Goal: Task Accomplishment & Management: Manage account settings

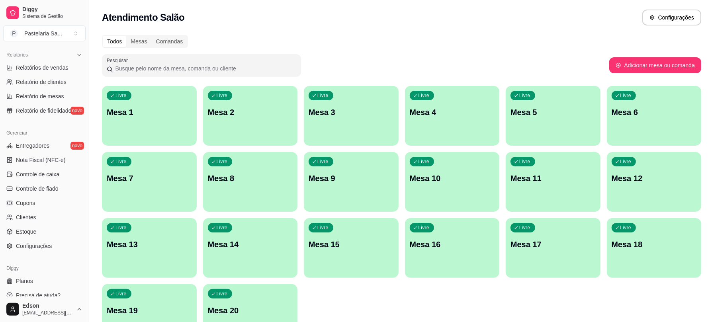
scroll to position [251, 0]
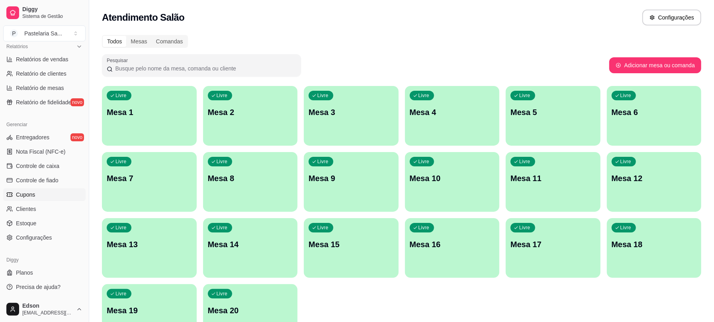
drag, startPoint x: 54, startPoint y: 191, endPoint x: 37, endPoint y: 182, distance: 19.1
click at [53, 191] on link "Cupons" at bounding box center [44, 194] width 82 height 13
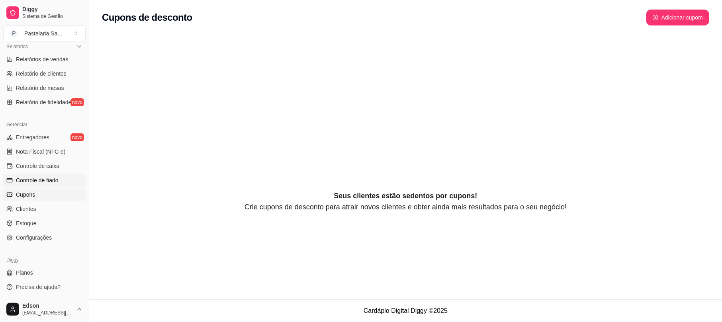
click at [37, 182] on span "Controle de fiado" at bounding box center [37, 180] width 43 height 8
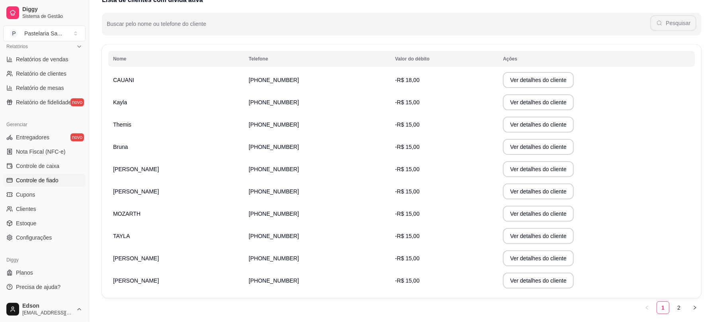
scroll to position [119, 0]
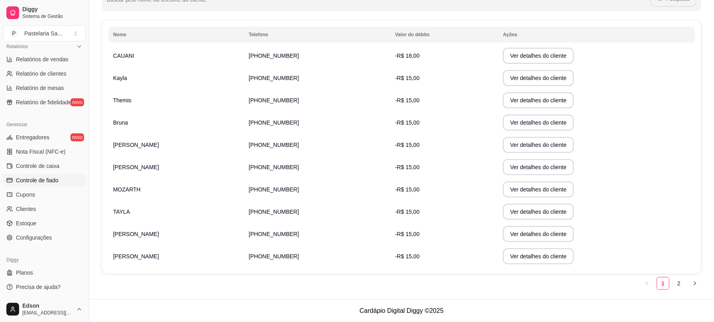
click at [158, 143] on td "[PERSON_NAME]" at bounding box center [176, 145] width 136 height 22
click at [504, 142] on button "Ver detalhes do cliente" at bounding box center [538, 145] width 68 height 16
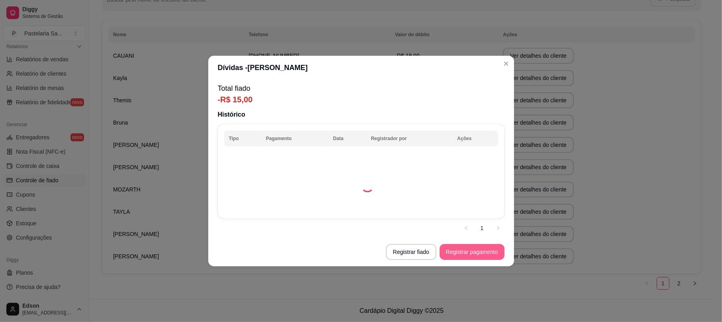
click at [448, 247] on button "Registrar pagamento" at bounding box center [472, 252] width 65 height 16
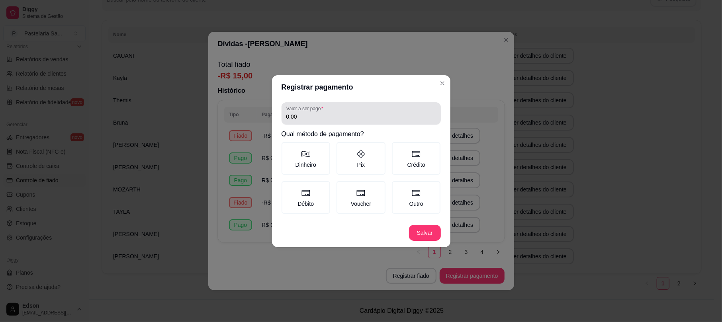
click at [312, 121] on div "0,00" at bounding box center [361, 114] width 150 height 16
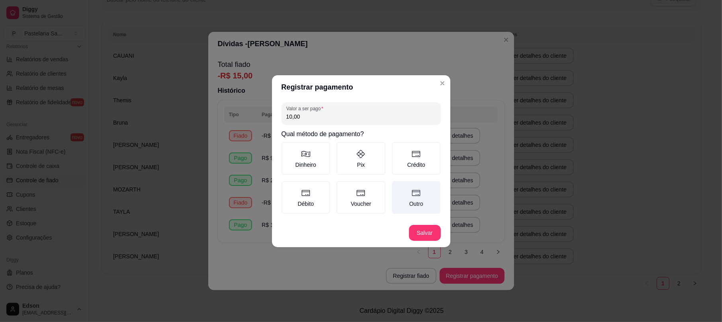
type input "10,00"
click at [404, 203] on label "Outro" at bounding box center [416, 197] width 49 height 33
click at [398, 187] on button "Outro" at bounding box center [394, 184] width 6 height 6
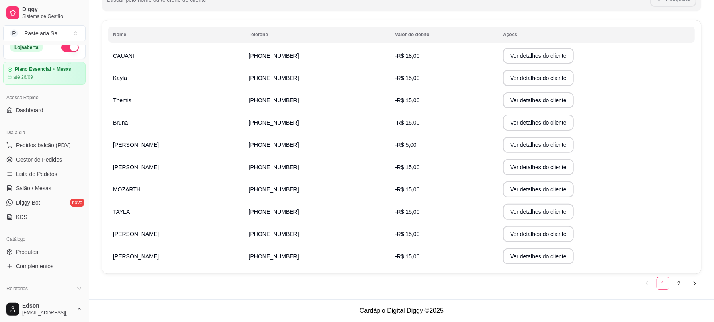
scroll to position [0, 0]
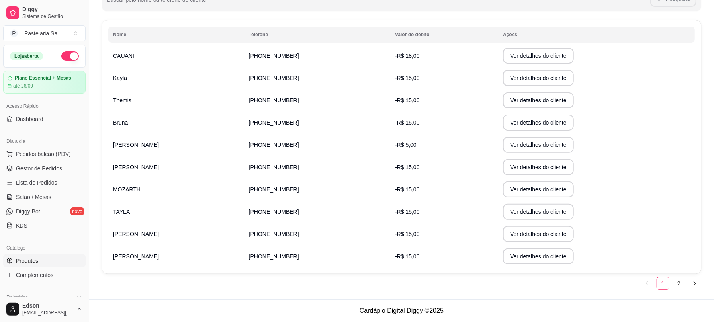
click at [42, 264] on link "Produtos" at bounding box center [44, 260] width 82 height 13
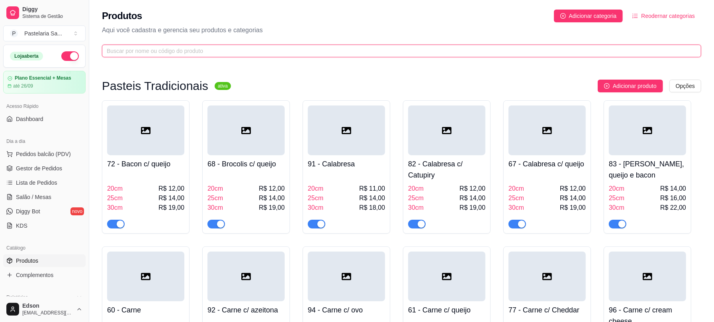
click at [166, 50] on input "text" at bounding box center [398, 51] width 583 height 9
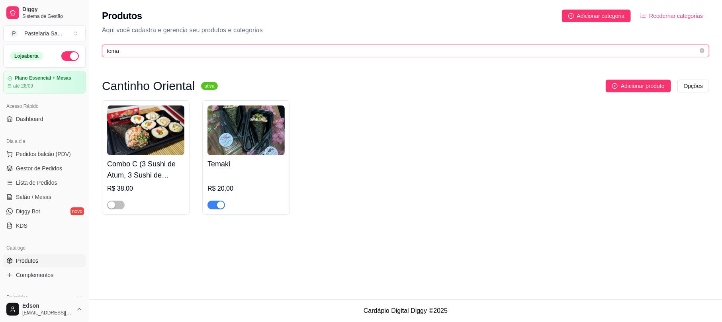
type input "tema"
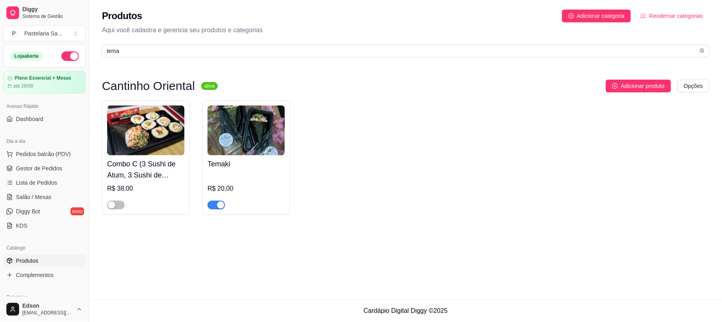
click at [219, 206] on div "button" at bounding box center [220, 204] width 7 height 7
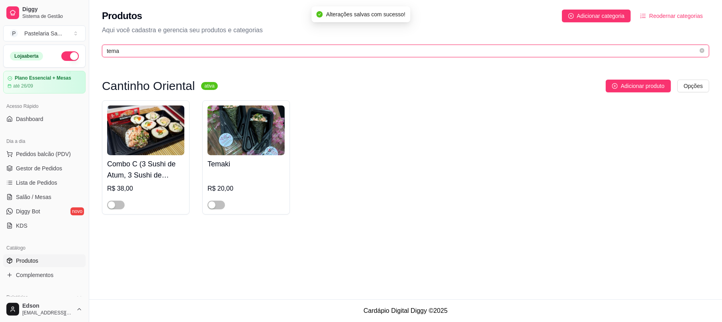
click at [150, 52] on input "tema" at bounding box center [402, 51] width 591 height 9
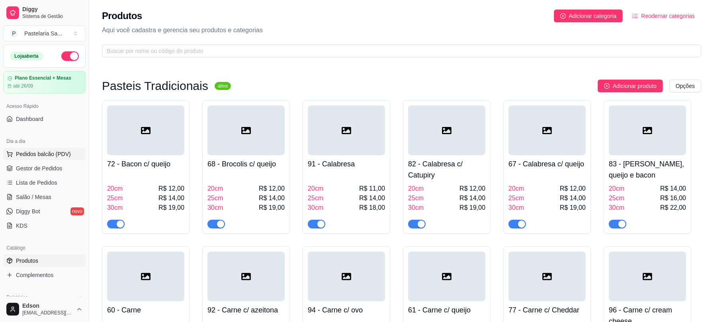
click at [29, 150] on button "Pedidos balcão (PDV)" at bounding box center [44, 154] width 82 height 13
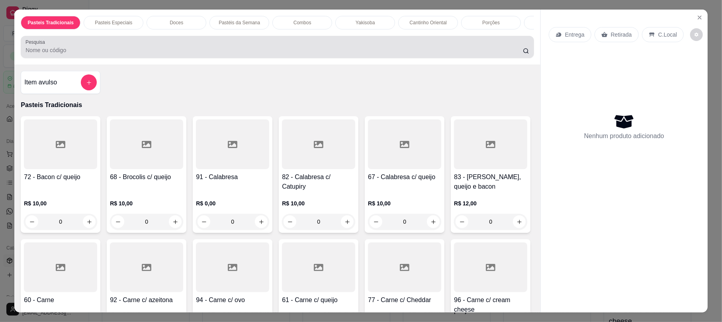
click at [89, 54] on div at bounding box center [276, 47] width 503 height 16
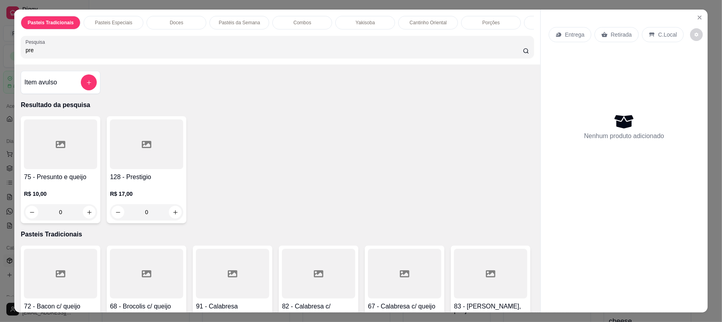
type input "pre"
click at [65, 141] on div at bounding box center [60, 144] width 73 height 50
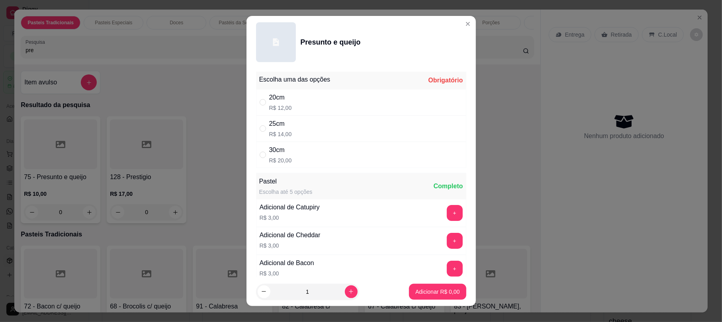
click at [275, 161] on p "R$ 20,00" at bounding box center [280, 160] width 23 height 8
radio input "true"
click at [425, 291] on p "Adicionar R$ 20,00" at bounding box center [436, 292] width 46 height 8
type input "1"
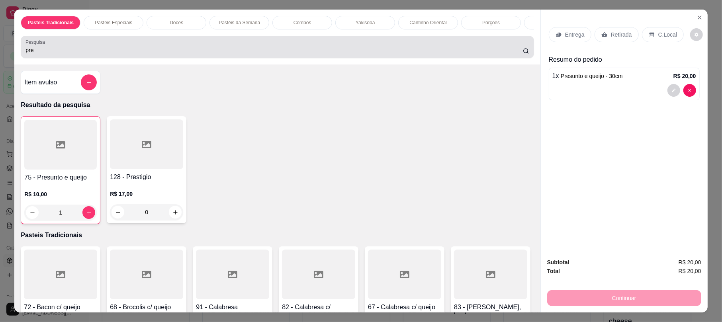
click at [84, 53] on div "pre" at bounding box center [276, 47] width 503 height 16
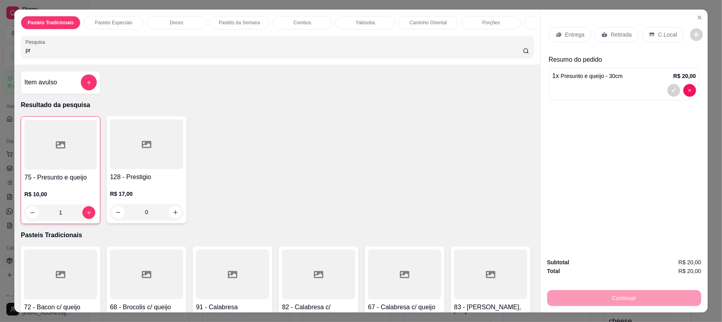
type input "p"
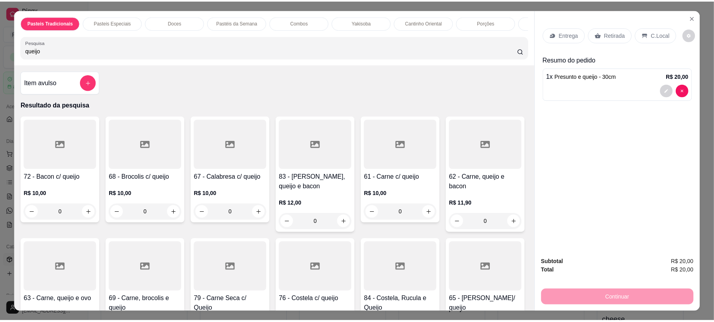
scroll to position [420, 0]
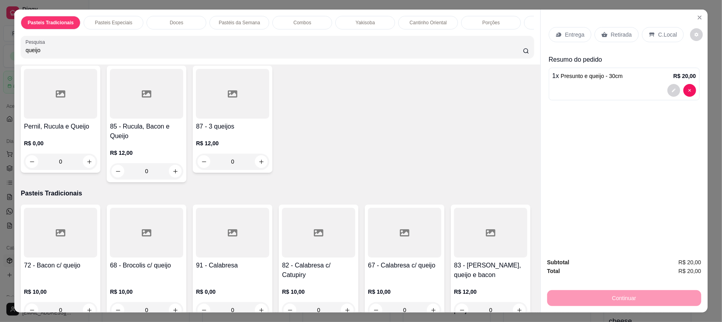
type input "queijo"
click at [368, 18] on h4 "71 - [GEOGRAPHIC_DATA]" at bounding box center [404, 8] width 73 height 19
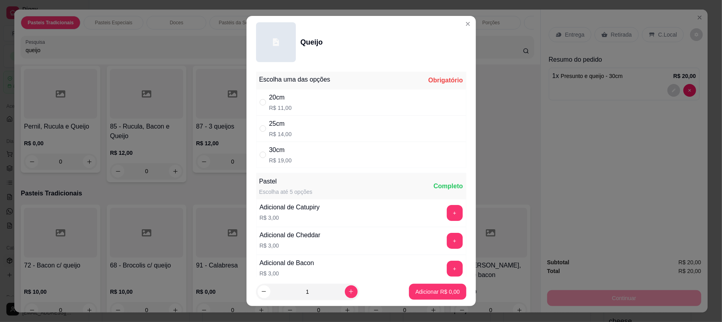
click at [284, 166] on div "30cm R$ 19,00" at bounding box center [361, 155] width 210 height 26
radio input "true"
click at [424, 290] on button "Adicionar R$ 19,00" at bounding box center [436, 292] width 60 height 16
type input "1"
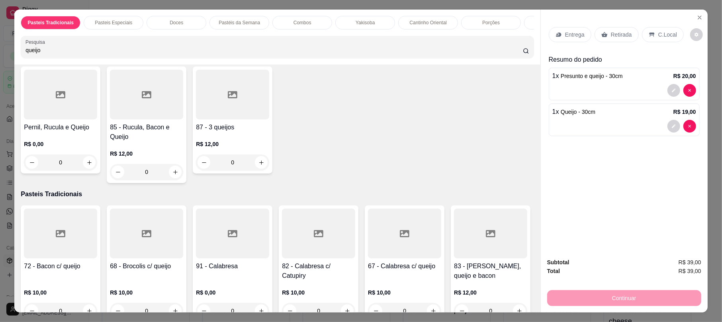
click at [613, 33] on p "Retirada" at bounding box center [621, 35] width 21 height 8
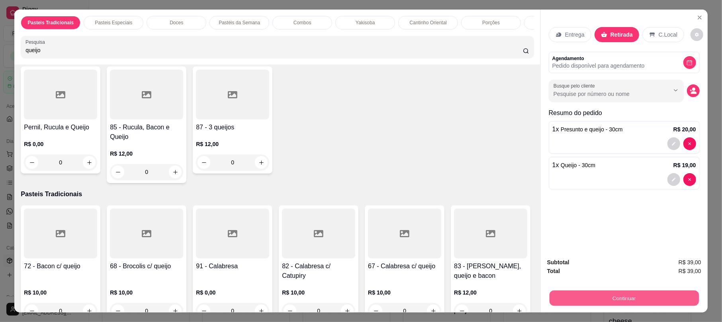
click at [583, 299] on button "Continuar" at bounding box center [623, 298] width 149 height 16
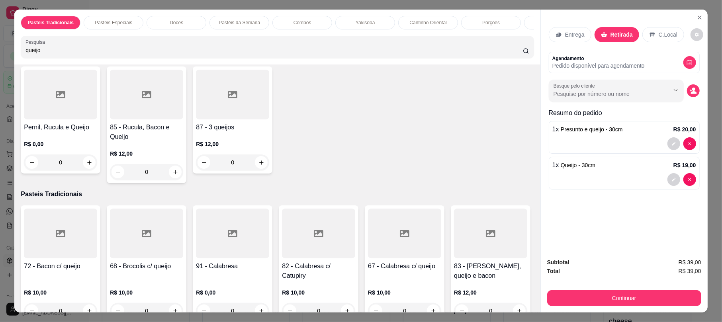
click at [577, 293] on button "Continuar" at bounding box center [624, 298] width 154 height 16
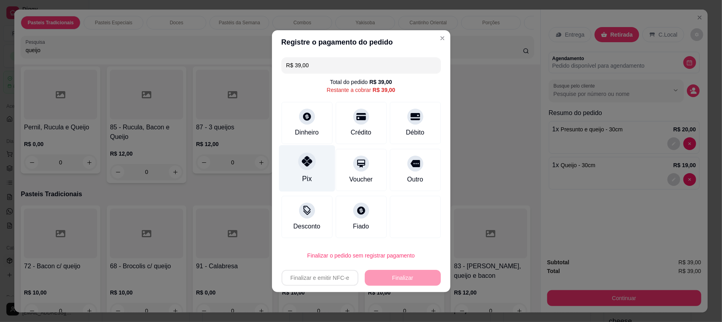
click at [305, 177] on div "Pix" at bounding box center [307, 179] width 10 height 10
type input "R$ 0,00"
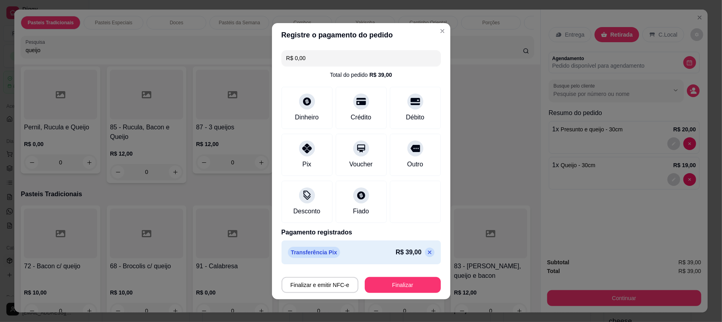
click at [380, 292] on button "Finalizar" at bounding box center [403, 285] width 76 height 16
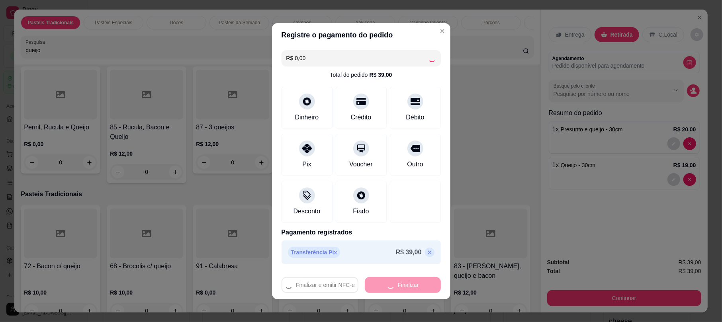
type input "0"
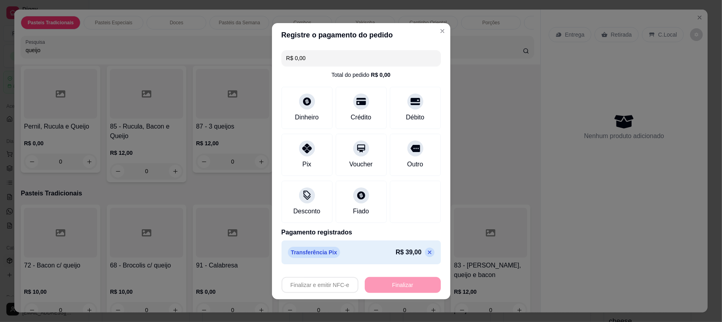
type input "-R$ 39,00"
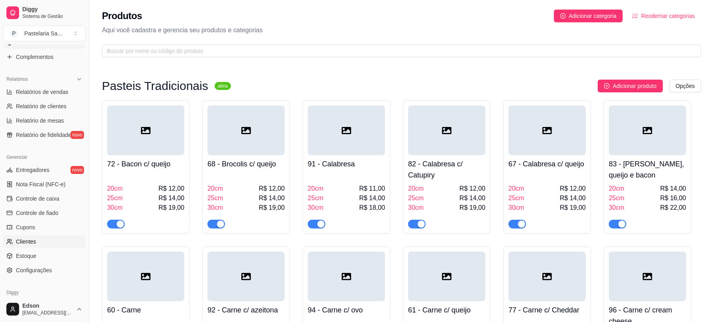
scroll to position [221, 0]
click at [46, 198] on span "Controle de caixa" at bounding box center [37, 196] width 43 height 8
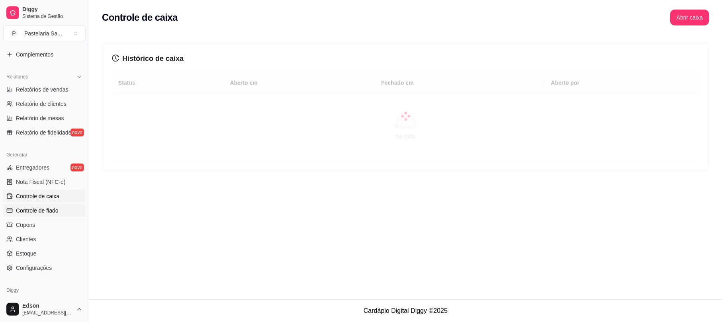
click at [46, 207] on span "Controle de fiado" at bounding box center [37, 211] width 43 height 8
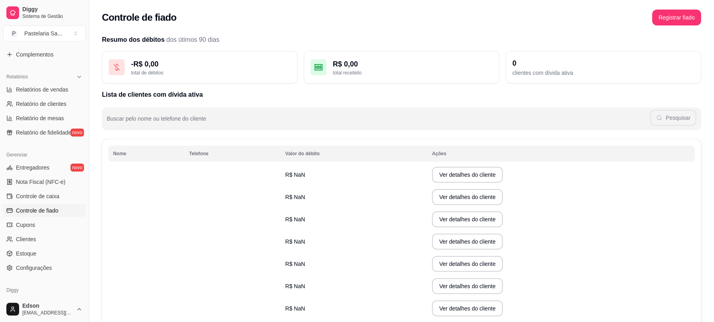
scroll to position [119, 0]
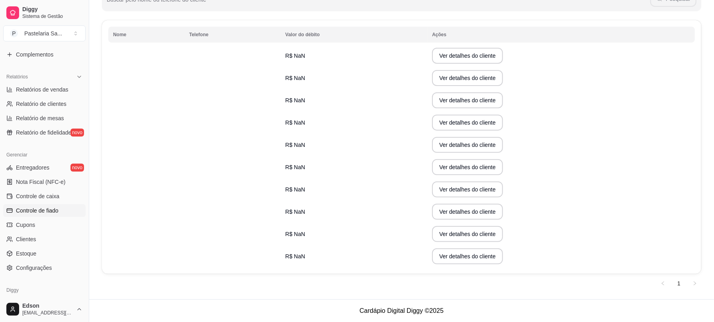
click at [63, 207] on link "Controle de fiado" at bounding box center [44, 210] width 82 height 13
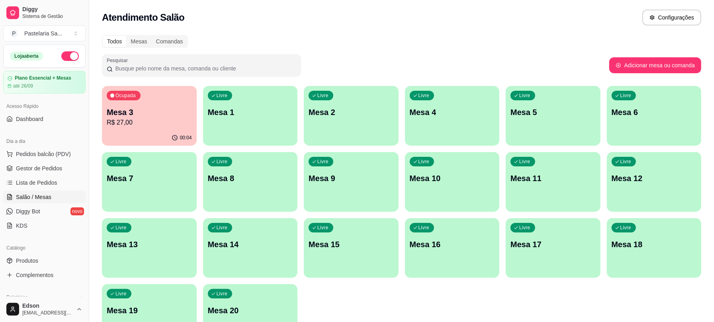
click at [134, 137] on div "00:04" at bounding box center [149, 138] width 95 height 16
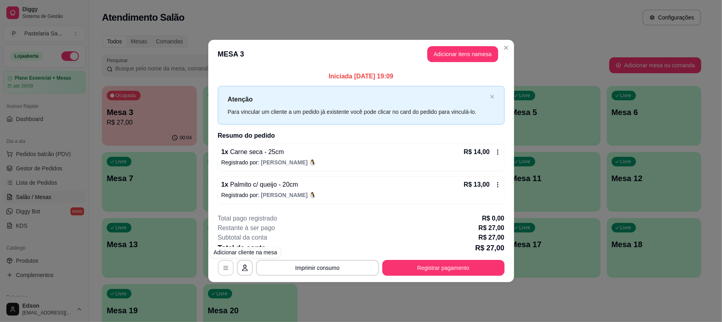
click at [225, 268] on icon "button" at bounding box center [225, 268] width 5 height 4
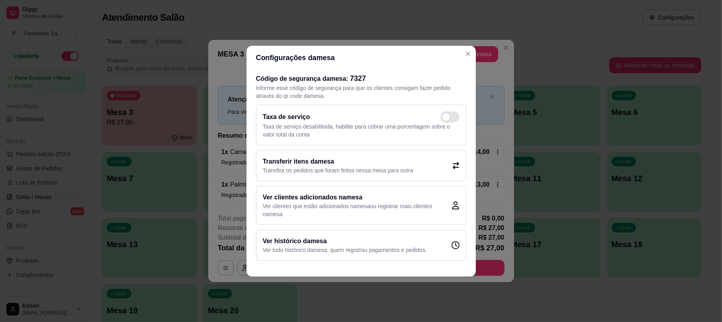
click at [402, 166] on p "Transfira os pedidos que foram feitos nessa mesa para outra" at bounding box center [338, 170] width 150 height 8
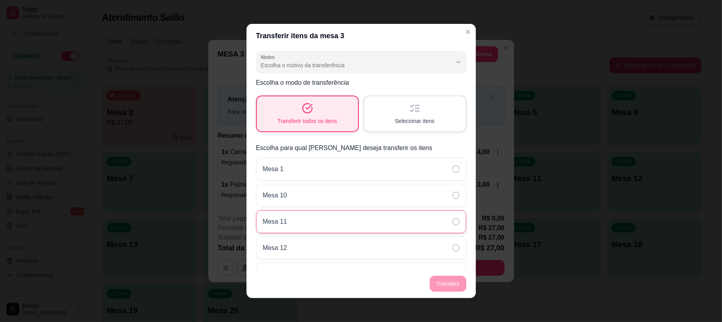
click at [317, 212] on div "Mesa 11" at bounding box center [361, 221] width 210 height 23
click at [324, 122] on span "Transferir todos os itens" at bounding box center [307, 121] width 60 height 8
drag, startPoint x: 460, startPoint y: 281, endPoint x: 452, endPoint y: 281, distance: 8.0
click at [458, 281] on footer "Transferir" at bounding box center [360, 284] width 229 height 29
click at [451, 281] on footer "Transferir" at bounding box center [360, 284] width 229 height 29
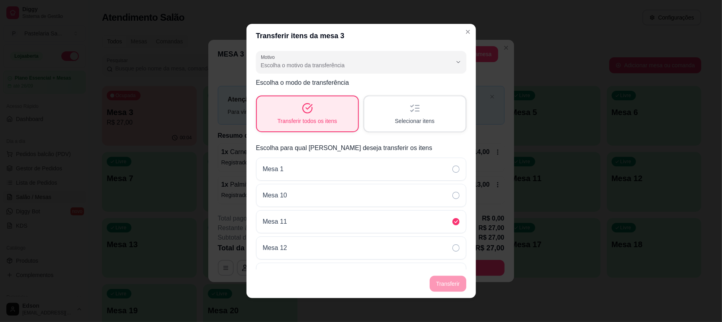
drag, startPoint x: 451, startPoint y: 281, endPoint x: 434, endPoint y: 236, distance: 48.4
click at [451, 282] on footer "Transferir" at bounding box center [360, 284] width 229 height 29
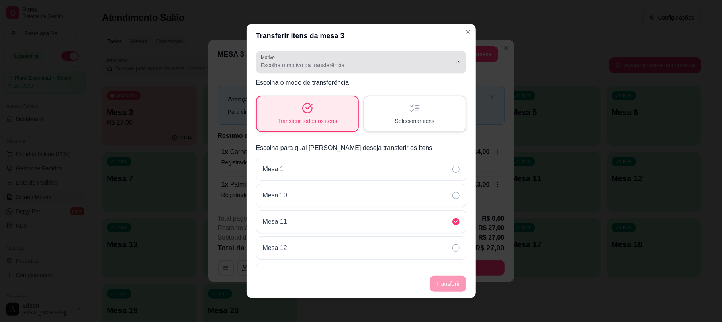
click at [367, 68] on span "Escolha o motivo da transferência" at bounding box center [356, 65] width 191 height 8
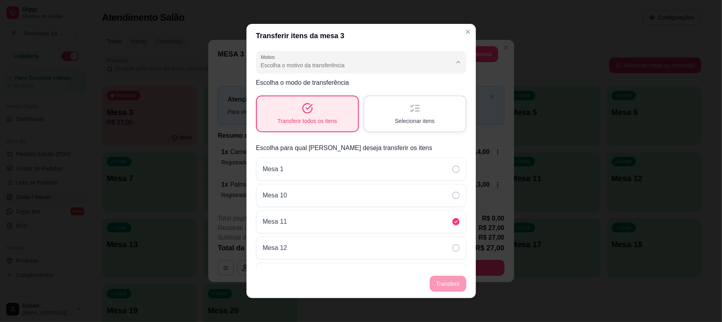
click at [306, 100] on span "Mudança de mesa" at bounding box center [349, 98] width 174 height 8
type input "TABLE_TRANSFER"
select select "TABLE_TRANSFER"
click at [458, 284] on button "Transferir" at bounding box center [448, 284] width 36 height 16
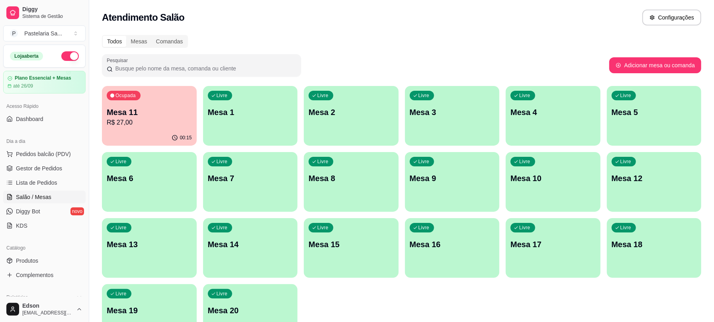
click at [44, 162] on ul "Pedidos balcão (PDV) Gestor de Pedidos Lista de Pedidos Salão / Mesas Diggy Bot…" at bounding box center [44, 190] width 82 height 84
click at [39, 144] on div "Dia a dia" at bounding box center [44, 141] width 82 height 13
click at [39, 165] on span "Gestor de Pedidos" at bounding box center [39, 168] width 46 height 8
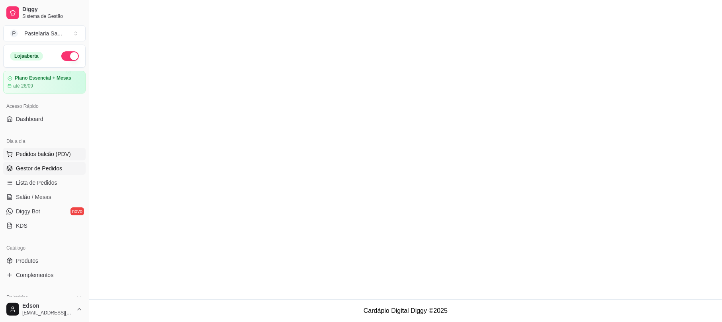
click at [36, 154] on span "Pedidos balcão (PDV)" at bounding box center [43, 154] width 55 height 8
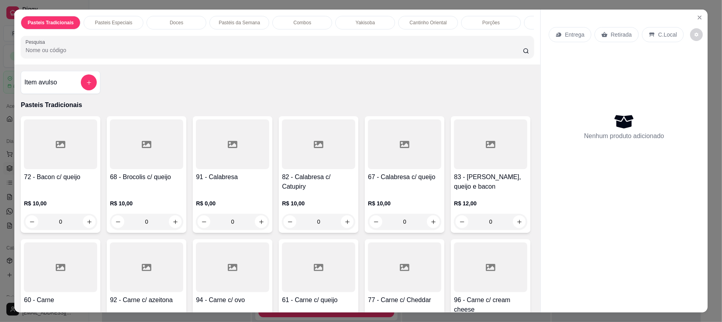
click at [119, 54] on input "Pesquisa" at bounding box center [273, 50] width 497 height 8
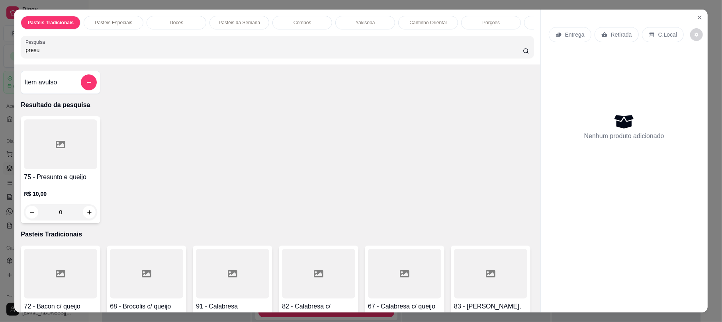
type input "presu"
click at [34, 169] on div at bounding box center [60, 144] width 73 height 50
click at [513, 54] on input "presu" at bounding box center [273, 50] width 497 height 8
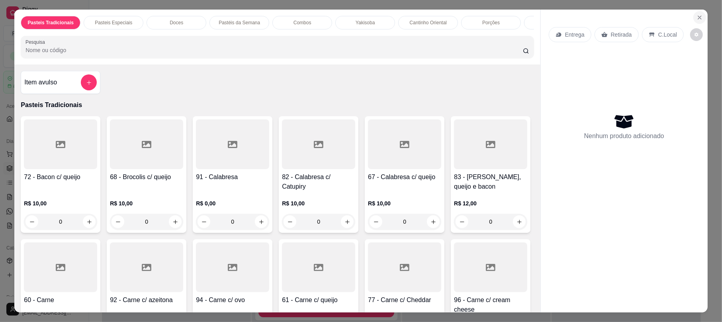
click at [696, 18] on icon "Close" at bounding box center [699, 17] width 6 height 6
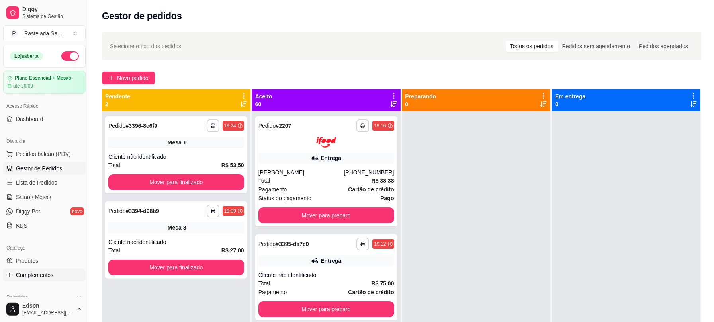
scroll to position [251, 0]
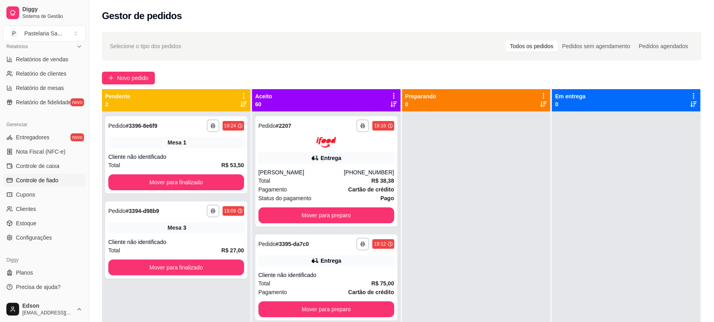
click at [37, 181] on span "Controle de fiado" at bounding box center [37, 180] width 43 height 8
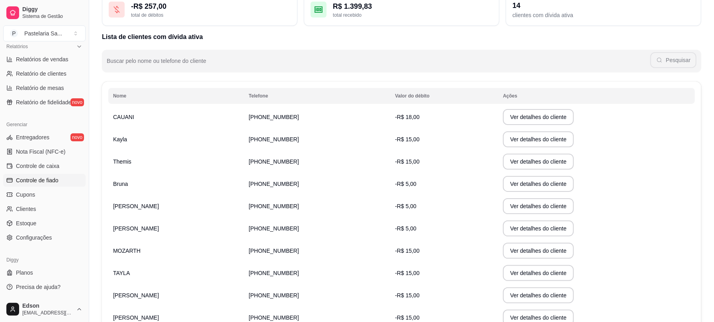
scroll to position [119, 0]
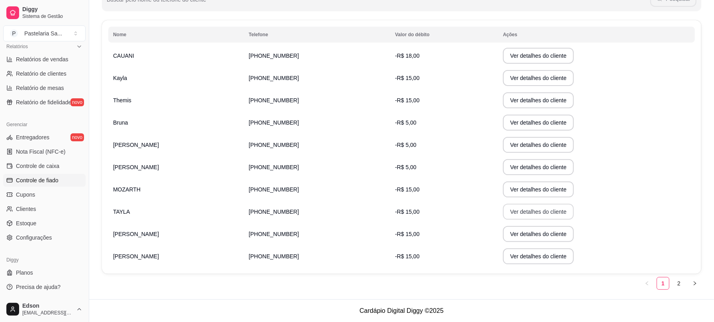
click at [517, 209] on button "Ver detalhes do cliente" at bounding box center [538, 212] width 71 height 16
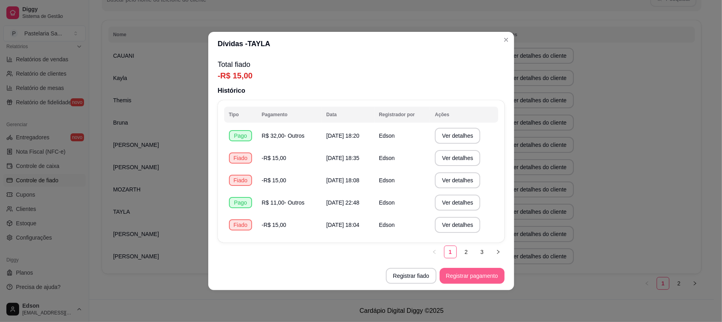
click at [449, 274] on button "Registrar pagamento" at bounding box center [472, 276] width 65 height 16
click at [358, 128] on div "Valor a ser pago 0,00 Qual método de pagamento? Dinheiro Pix Crédito Débito Vou…" at bounding box center [361, 158] width 178 height 119
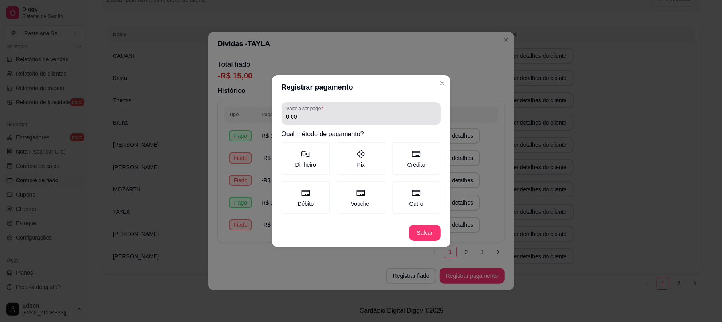
click at [354, 122] on div "Valor a ser pago 0,00" at bounding box center [360, 113] width 159 height 22
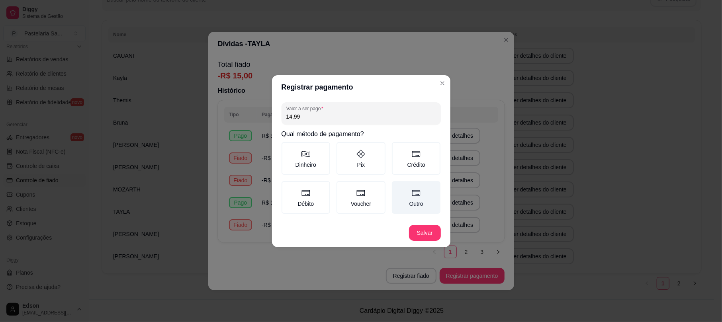
type input "14,99"
click at [406, 191] on label "Outro" at bounding box center [416, 197] width 49 height 33
click at [398, 187] on button "Outro" at bounding box center [394, 184] width 6 height 6
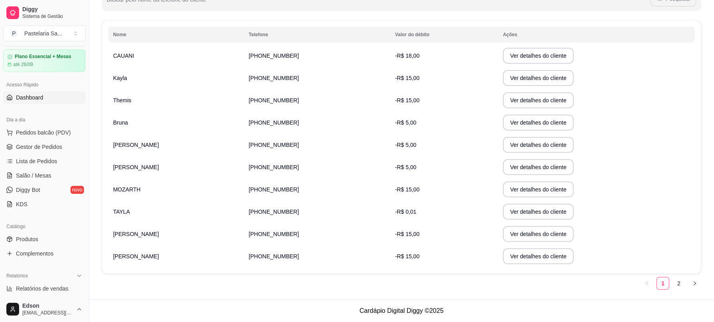
scroll to position [0, 0]
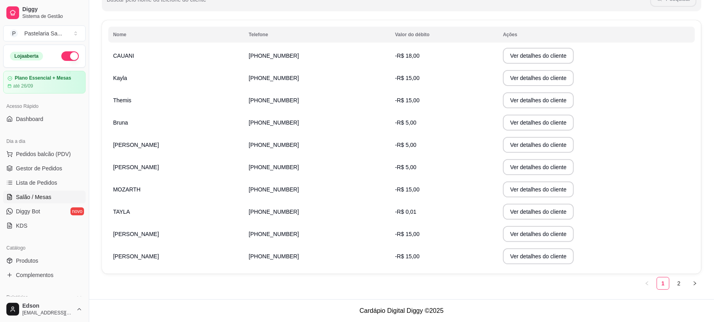
click at [31, 195] on span "Salão / Mesas" at bounding box center [33, 197] width 35 height 8
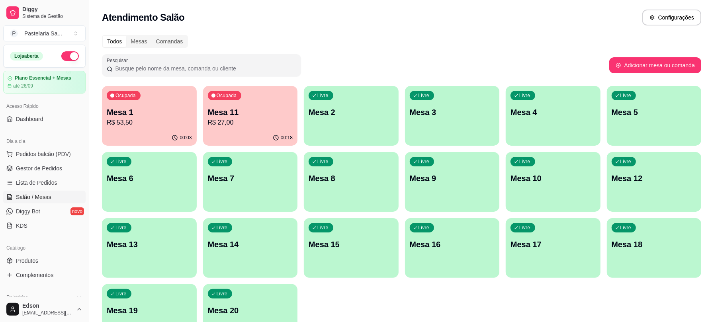
click at [132, 145] on div "00:03" at bounding box center [149, 138] width 95 height 16
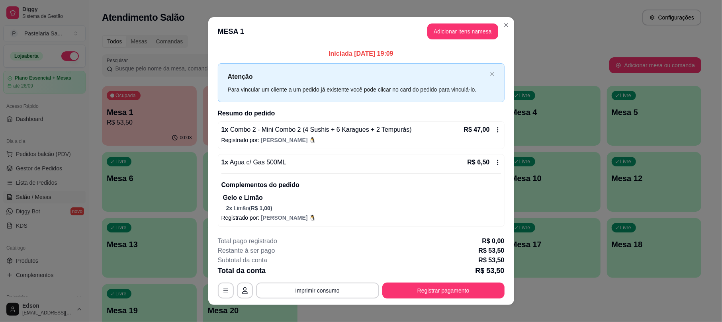
click at [495, 132] on icon at bounding box center [497, 130] width 6 height 6
click at [427, 27] on button "Adicionar itens na mesa" at bounding box center [462, 31] width 71 height 16
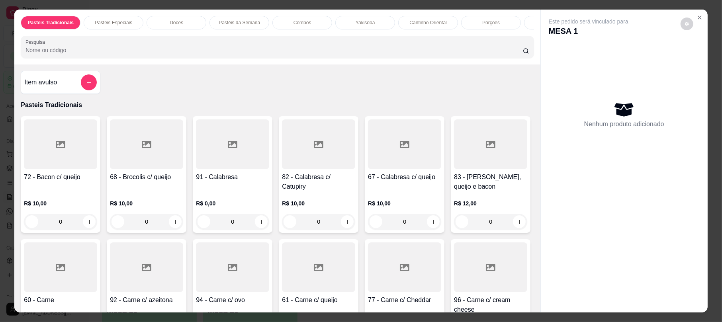
click at [83, 94] on div "Item avulso" at bounding box center [61, 82] width 80 height 23
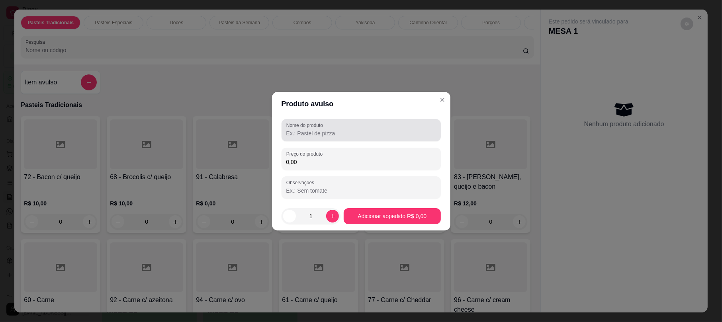
click at [305, 127] on label "Nome do produto" at bounding box center [305, 125] width 39 height 7
click at [305, 129] on input "Nome do produto" at bounding box center [361, 133] width 150 height 8
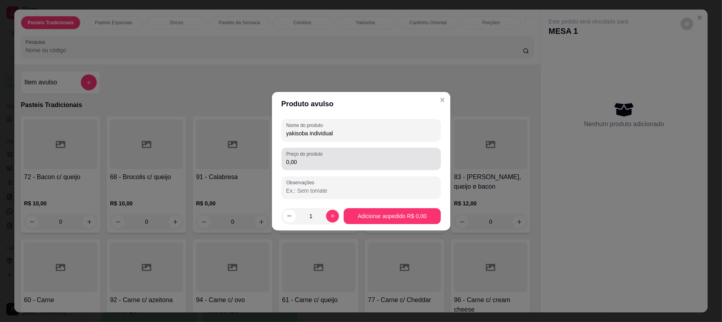
type input "yakisoba individual"
click at [309, 161] on input "0,00" at bounding box center [361, 162] width 150 height 8
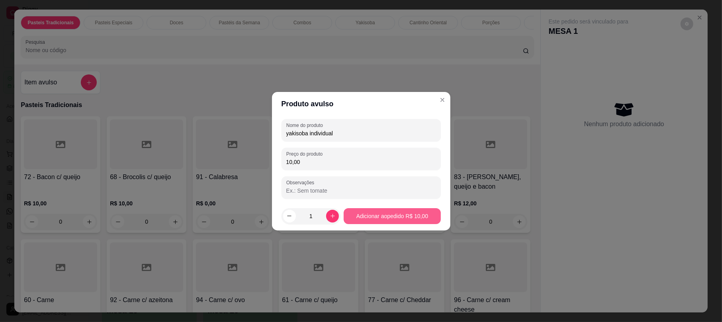
type input "10,00"
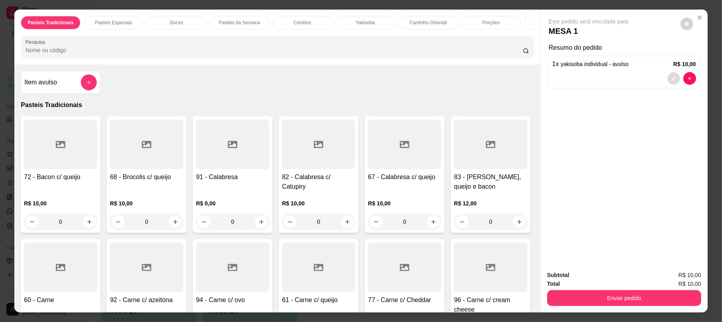
click at [672, 81] on button "decrease-product-quantity" at bounding box center [673, 78] width 12 height 12
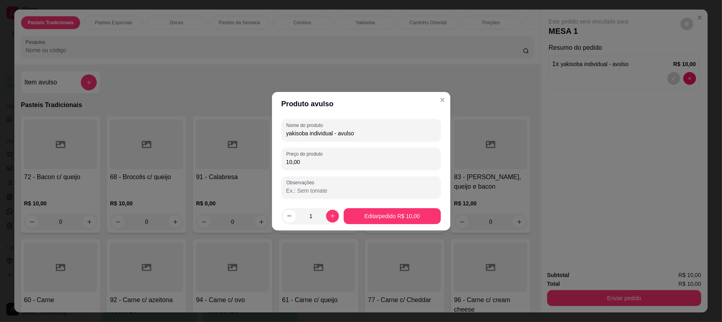
click at [377, 126] on div "yakisoba individual - avulso" at bounding box center [361, 130] width 150 height 16
type input "yakisoba individual"
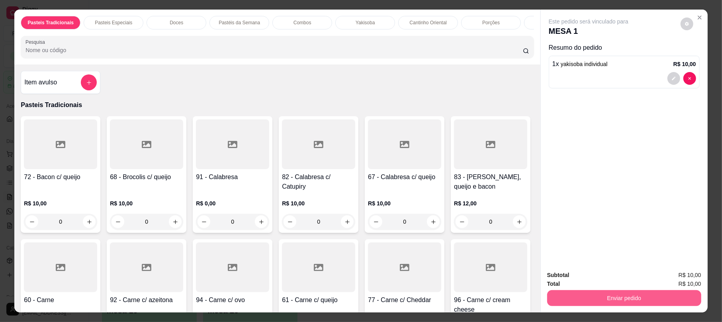
click at [573, 295] on button "Enviar pedido" at bounding box center [624, 298] width 154 height 16
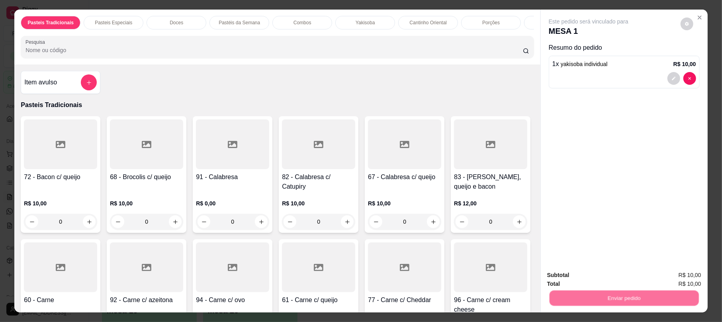
click at [571, 280] on button "Não registrar e enviar pedido" at bounding box center [596, 278] width 83 height 15
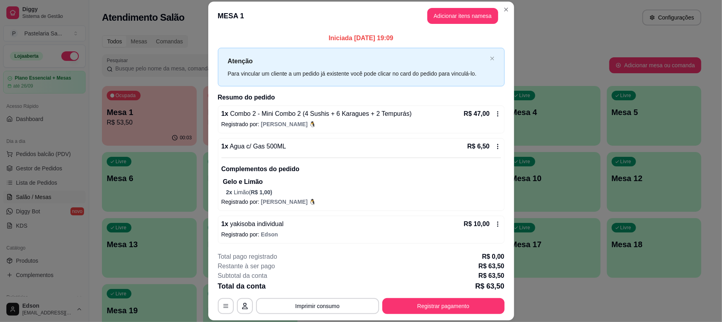
scroll to position [2, 0]
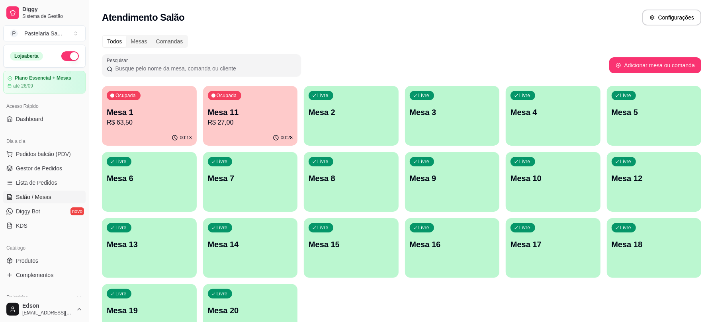
click at [257, 115] on p "Mesa 11" at bounding box center [250, 112] width 85 height 11
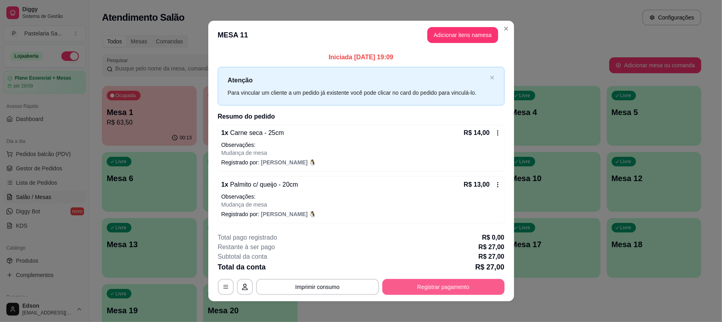
click at [406, 283] on button "Registrar pagamento" at bounding box center [443, 287] width 122 height 16
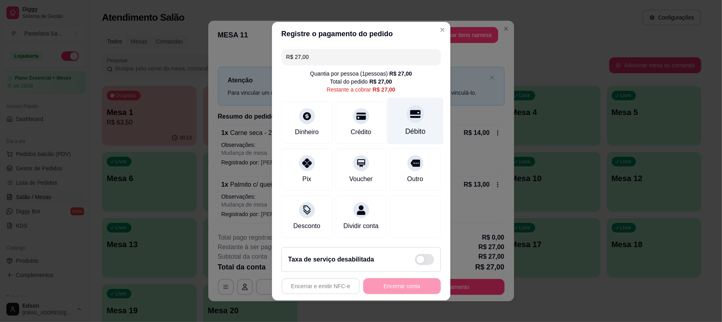
click at [408, 118] on div "Débito" at bounding box center [415, 121] width 56 height 47
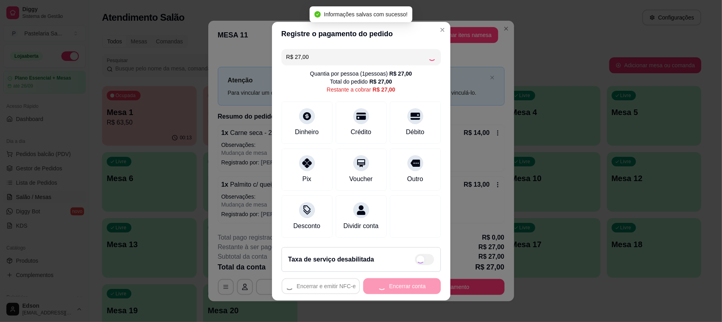
type input "R$ 0,00"
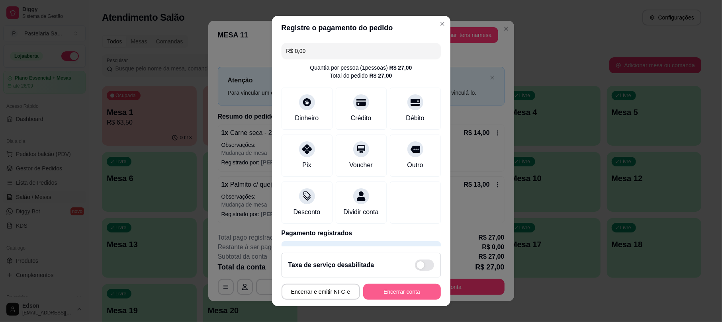
click at [412, 294] on button "Encerrar conta" at bounding box center [402, 292] width 78 height 16
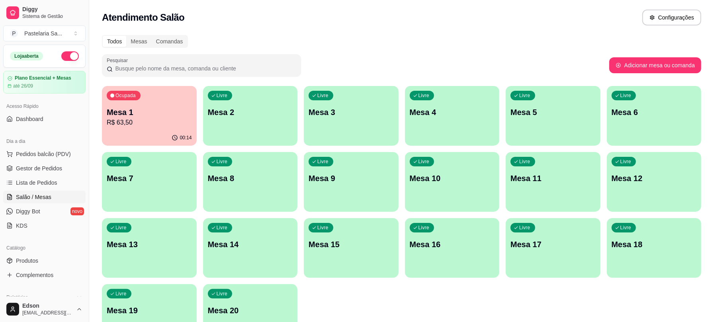
click at [64, 147] on div "Dia a dia" at bounding box center [44, 141] width 82 height 13
click at [62, 155] on span "Pedidos balcão (PDV)" at bounding box center [43, 154] width 55 height 8
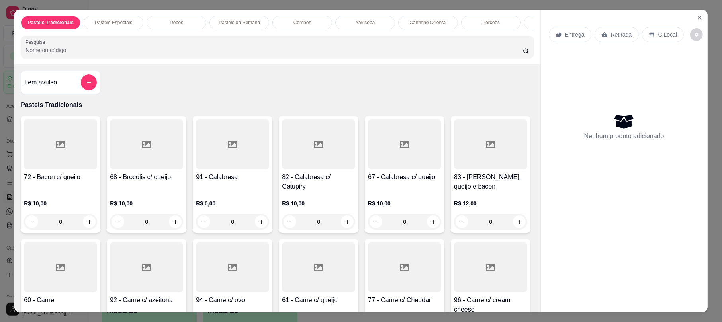
click at [100, 54] on input "Pesquisa" at bounding box center [273, 50] width 497 height 8
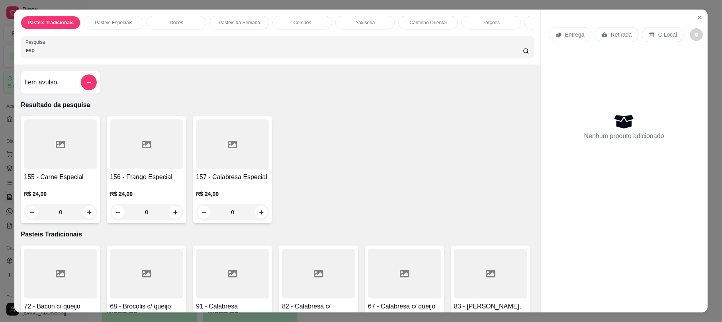
type input "esp"
click at [150, 169] on div at bounding box center [146, 144] width 73 height 50
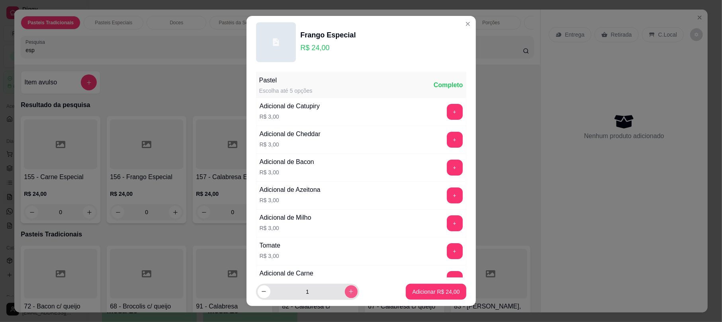
click at [348, 292] on icon "increase-product-quantity" at bounding box center [351, 292] width 6 height 6
type input "2"
click at [432, 296] on button "Adicionar R$ 48,00" at bounding box center [436, 292] width 59 height 16
type input "2"
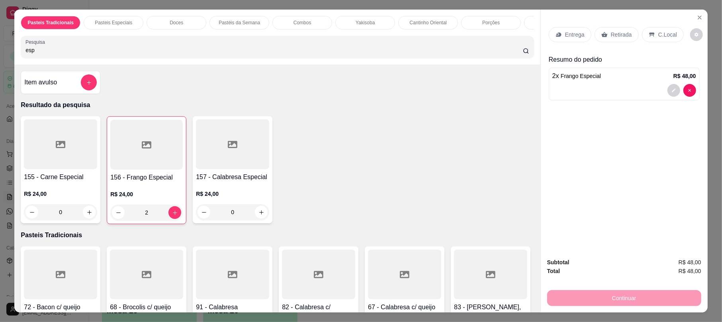
click at [618, 39] on p "Retirada" at bounding box center [621, 35] width 21 height 8
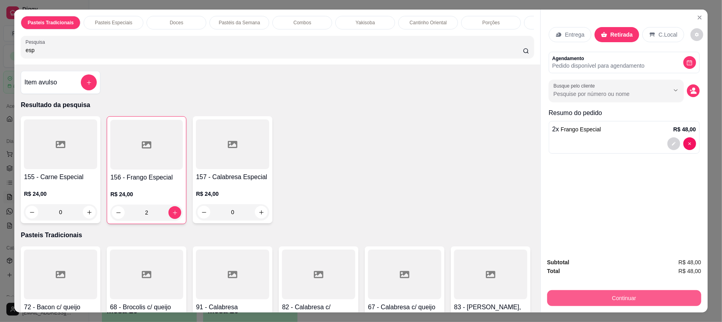
click at [624, 293] on button "Continuar" at bounding box center [624, 298] width 154 height 16
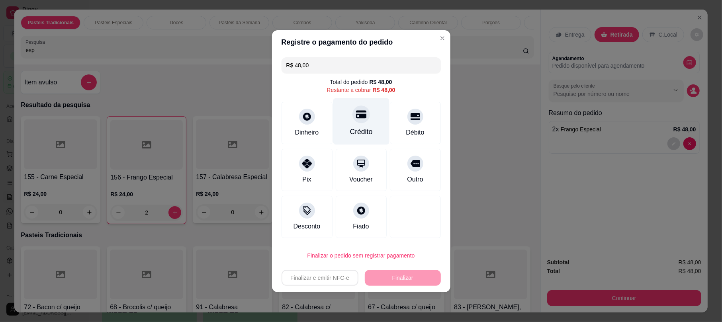
click at [358, 110] on div at bounding box center [361, 115] width 18 height 18
type input "R$ 0,00"
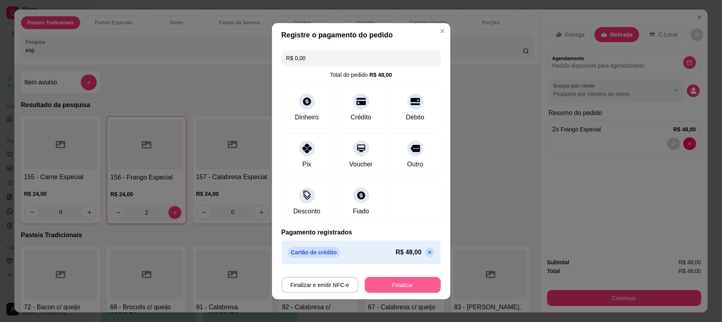
click at [387, 287] on button "Finalizar" at bounding box center [403, 285] width 76 height 16
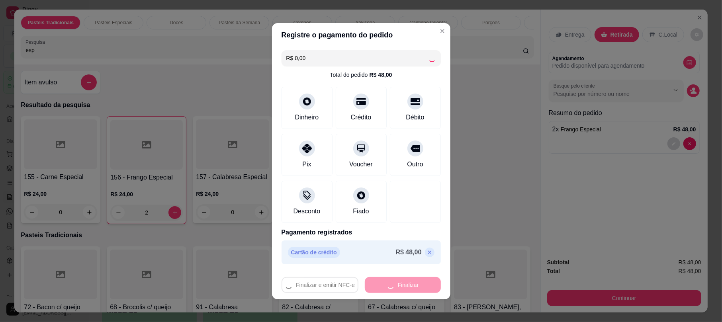
type input "0"
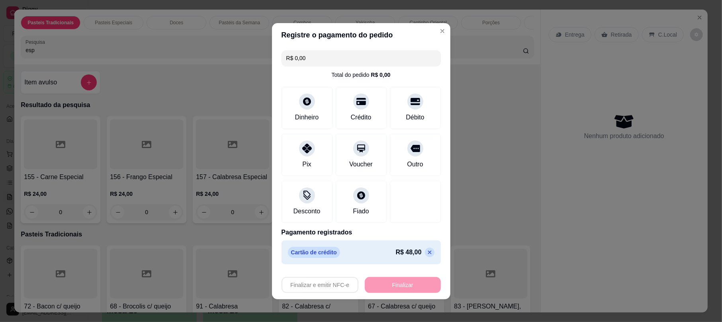
type input "-R$ 48,00"
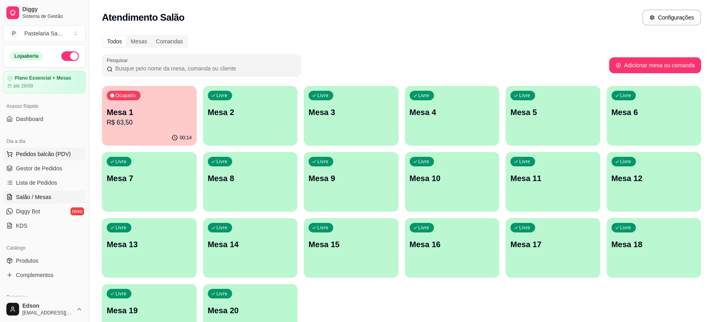
click at [37, 159] on button "Pedidos balcão (PDV)" at bounding box center [44, 154] width 82 height 13
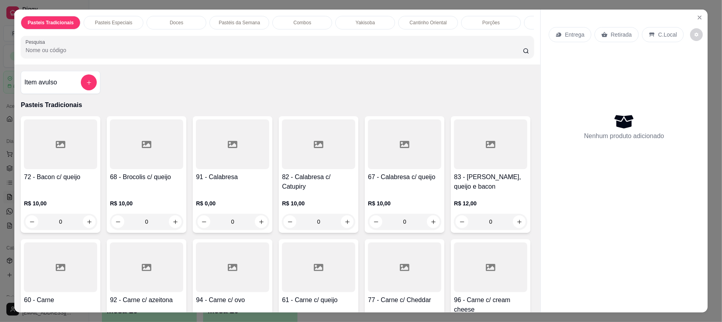
click at [135, 64] on div "Pasteis Tradicionais Pasteis Especiais Doces Pastéis da Semana Combos Yakisoba …" at bounding box center [277, 37] width 526 height 55
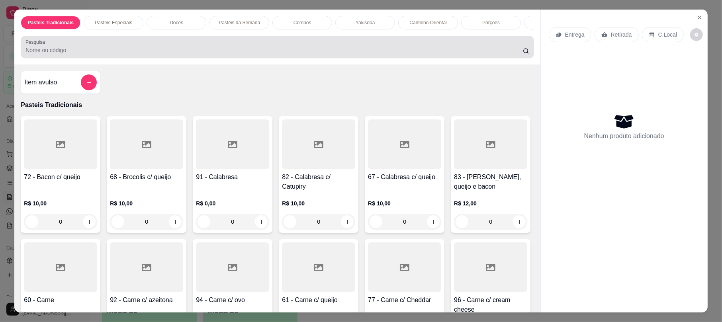
click at [47, 48] on div at bounding box center [276, 47] width 503 height 16
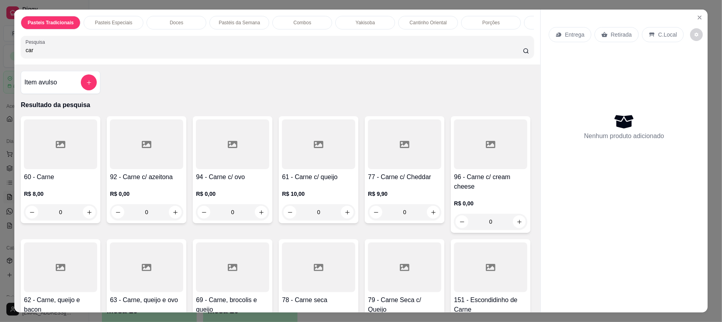
type input "car"
click at [486, 148] on icon at bounding box center [491, 144] width 10 height 7
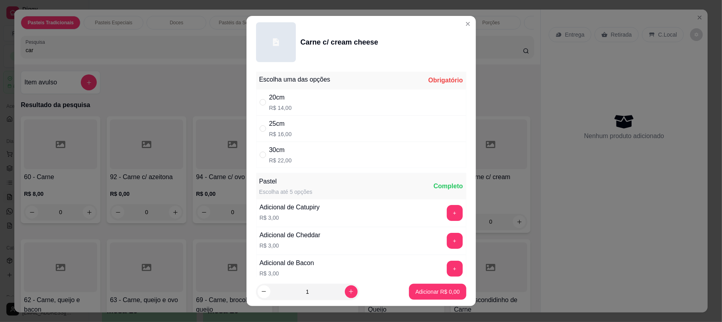
click at [297, 162] on div "30cm R$ 22,00" at bounding box center [361, 155] width 210 height 26
radio input "true"
click at [345, 287] on button "increase-product-quantity" at bounding box center [351, 291] width 12 height 12
type input "2"
click at [416, 289] on p "Adicionar R$ 44,00" at bounding box center [435, 292] width 47 height 8
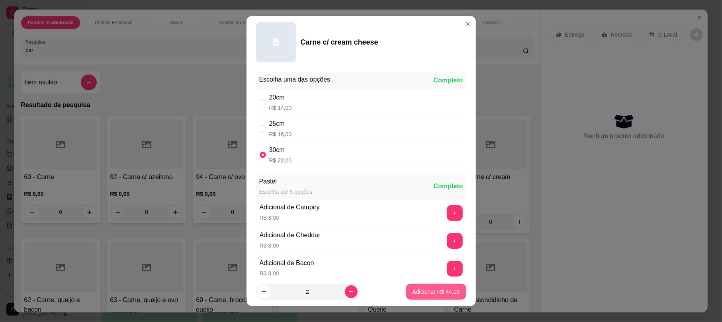
type input "2"
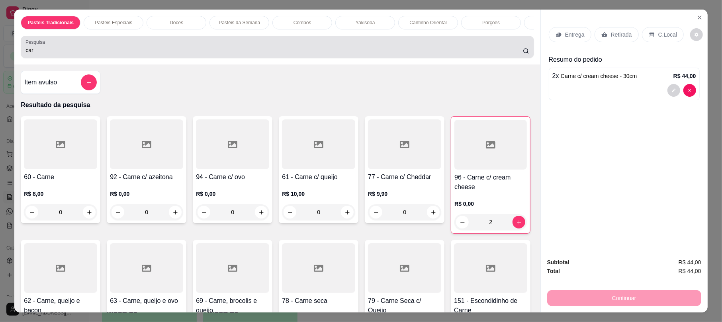
click at [158, 51] on div "car" at bounding box center [276, 47] width 503 height 16
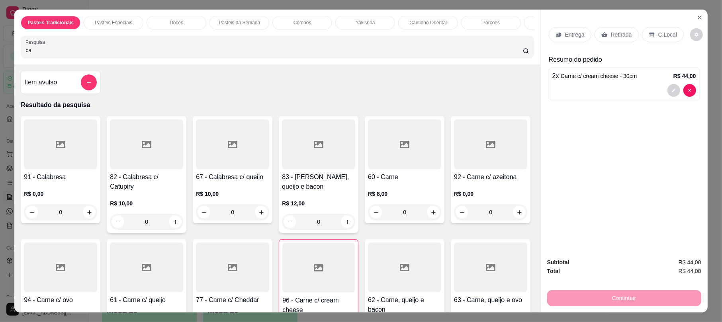
type input "c"
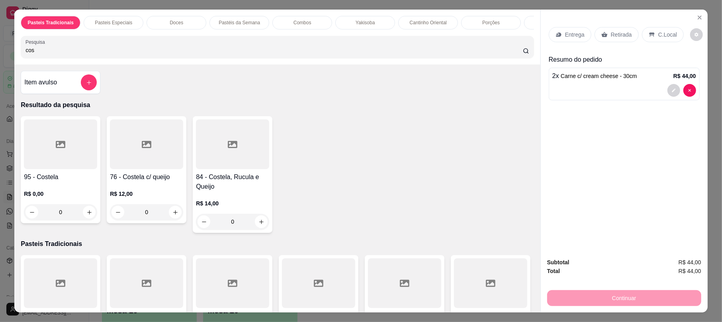
type input "cos"
click at [216, 156] on div at bounding box center [232, 144] width 73 height 50
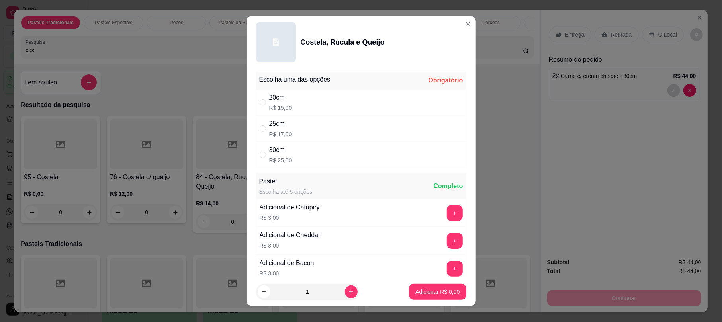
click at [338, 142] on div "25cm R$ 17,00" at bounding box center [361, 128] width 210 height 26
radio input "true"
click at [345, 287] on button "increase-product-quantity" at bounding box center [351, 291] width 12 height 12
type input "2"
click at [432, 285] on button "Adicionar R$ 34,00" at bounding box center [436, 292] width 60 height 16
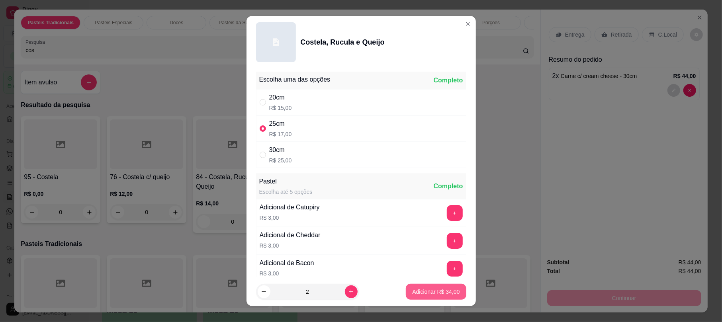
type input "2"
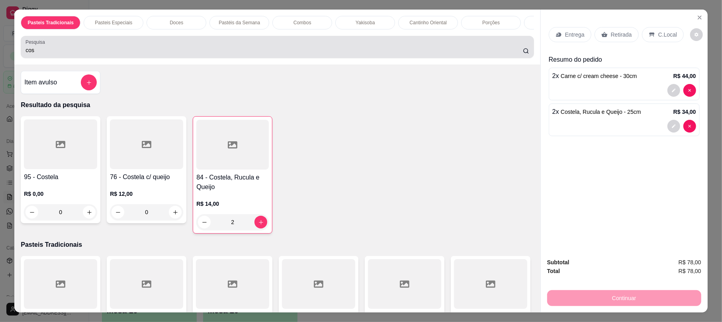
click at [87, 47] on div "Pesquisa cos" at bounding box center [277, 47] width 513 height 22
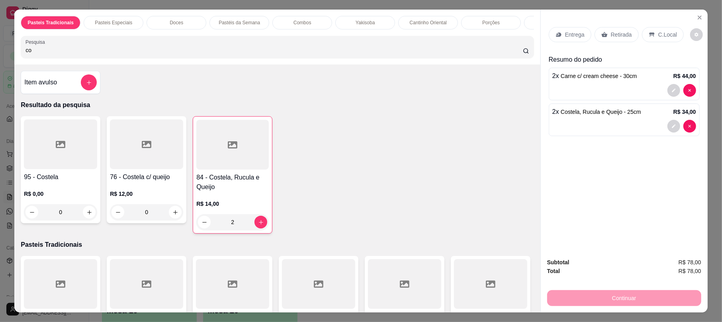
type input "c"
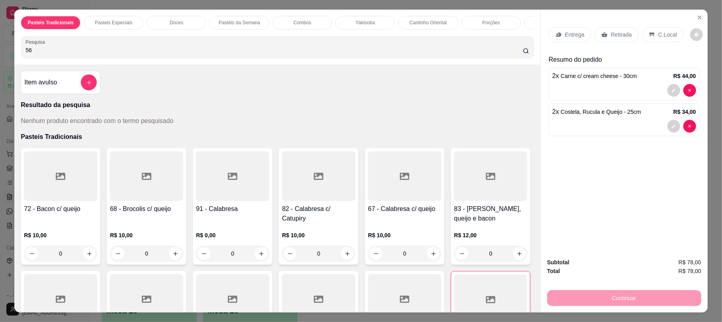
type input "5"
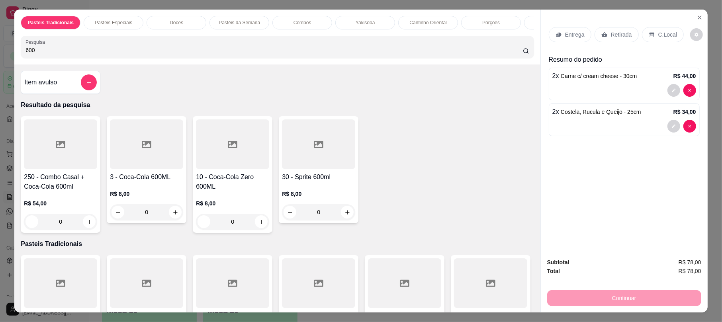
type input "600"
click at [223, 169] on div at bounding box center [232, 144] width 73 height 50
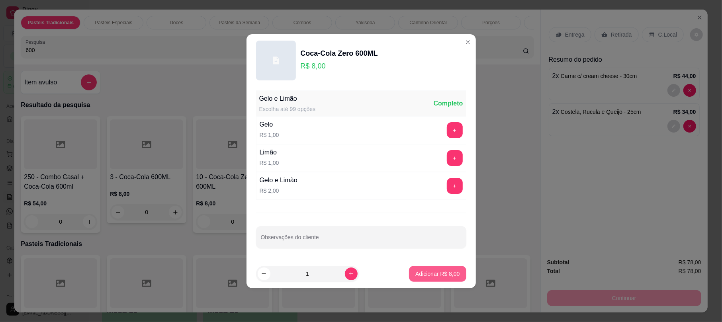
click at [421, 272] on p "Adicionar R$ 8,00" at bounding box center [437, 274] width 44 height 8
type input "1"
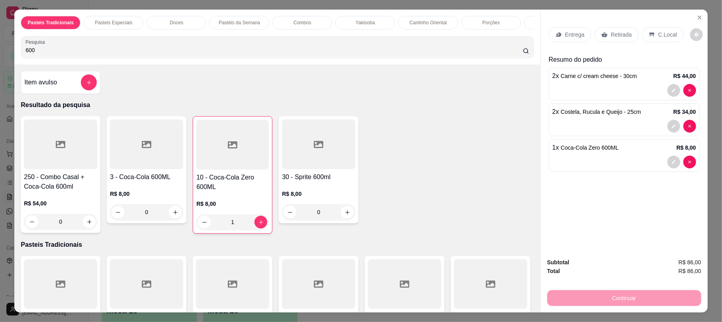
click at [626, 33] on p "Retirada" at bounding box center [621, 35] width 21 height 8
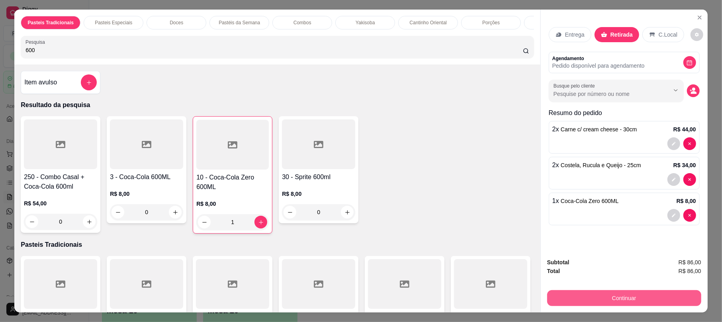
click at [621, 292] on button "Continuar" at bounding box center [624, 298] width 154 height 16
click at [619, 299] on button "Continuar" at bounding box center [624, 298] width 154 height 16
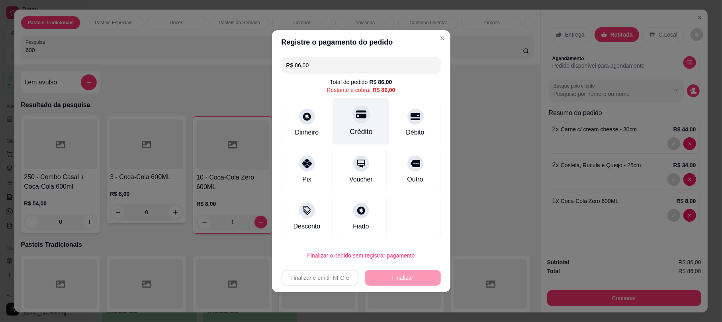
click at [356, 125] on div "Crédito" at bounding box center [361, 121] width 56 height 47
type input "R$ 0,00"
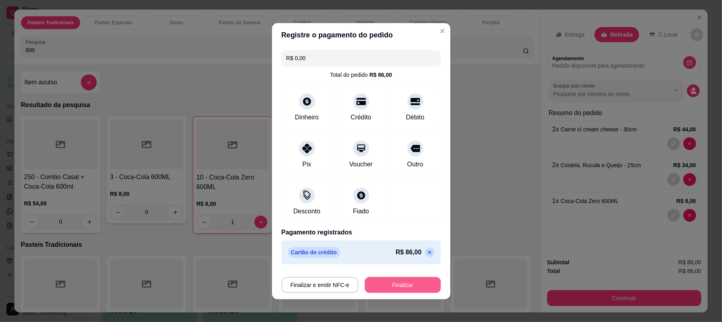
click at [404, 288] on button "Finalizar" at bounding box center [403, 285] width 76 height 16
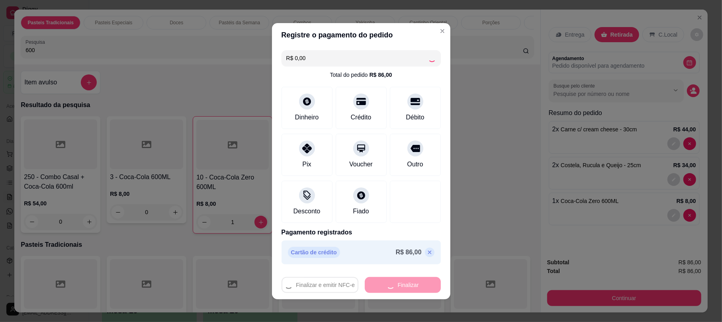
type input "0"
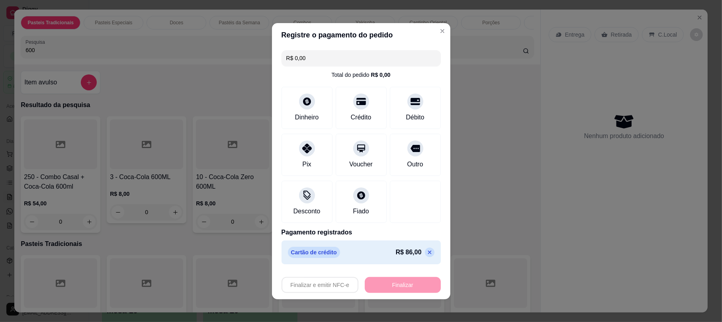
type input "-R$ 86,00"
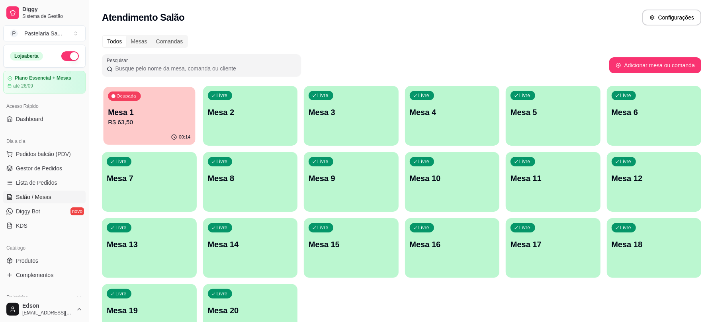
click at [174, 123] on p "R$ 63,50" at bounding box center [149, 122] width 82 height 9
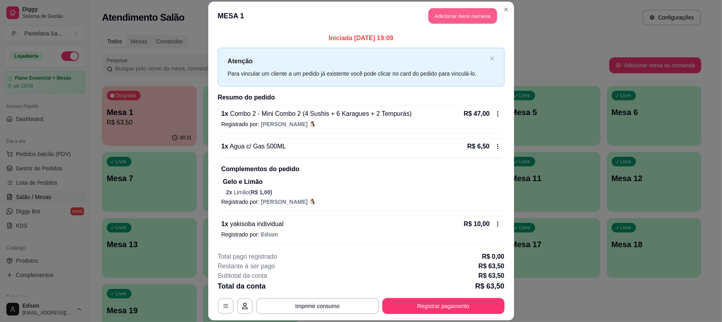
click at [446, 8] on button "Adicionar itens na mesa" at bounding box center [462, 16] width 68 height 16
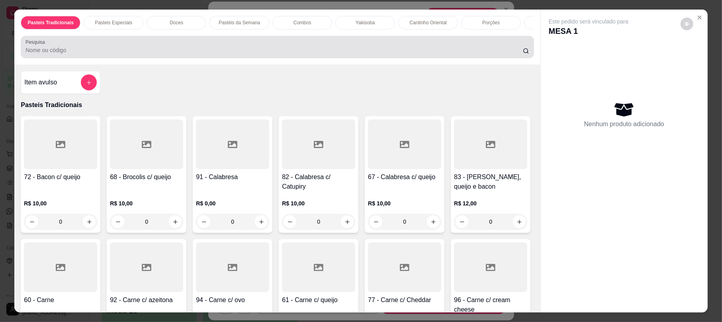
click at [252, 54] on input "Pesquisa" at bounding box center [273, 50] width 497 height 8
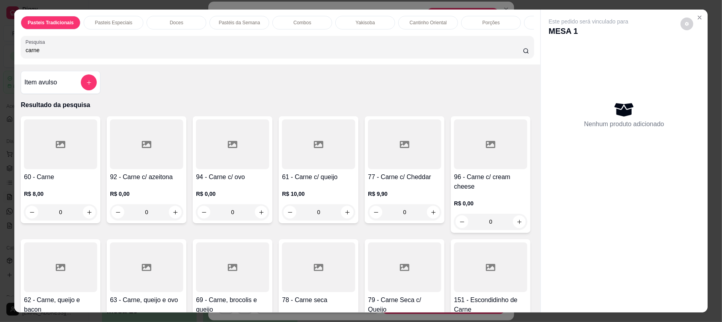
type input "carne"
click at [61, 169] on div at bounding box center [60, 144] width 73 height 50
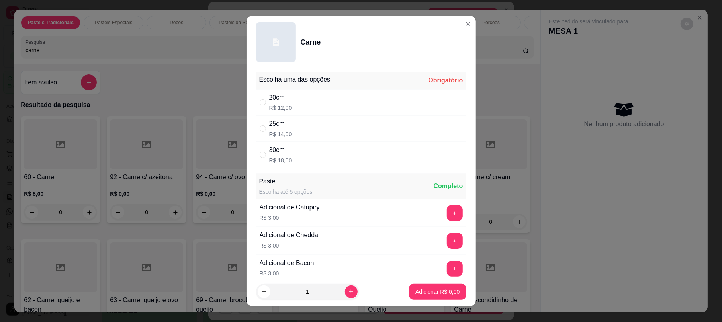
click at [288, 101] on div "20cm R$ 12,00" at bounding box center [361, 102] width 210 height 26
radio input "true"
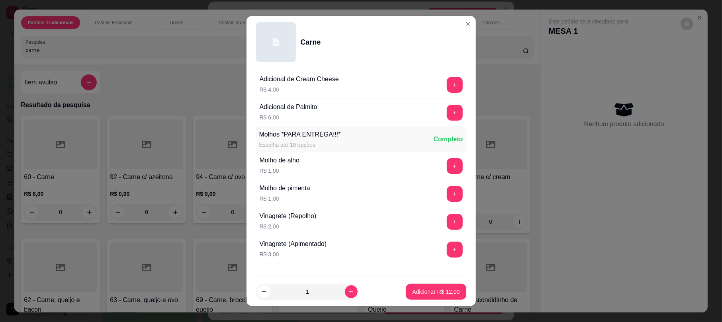
scroll to position [542, 0]
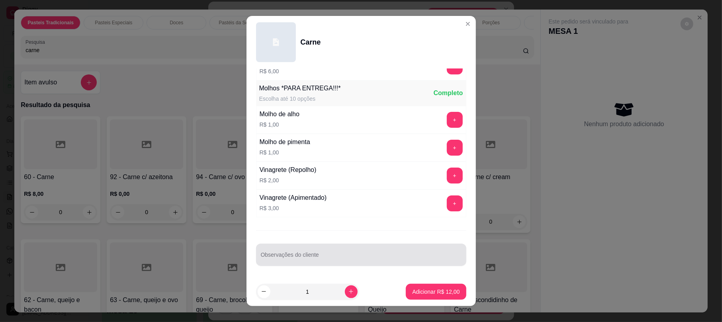
click at [321, 258] on input "Observações do cliente" at bounding box center [361, 258] width 201 height 8
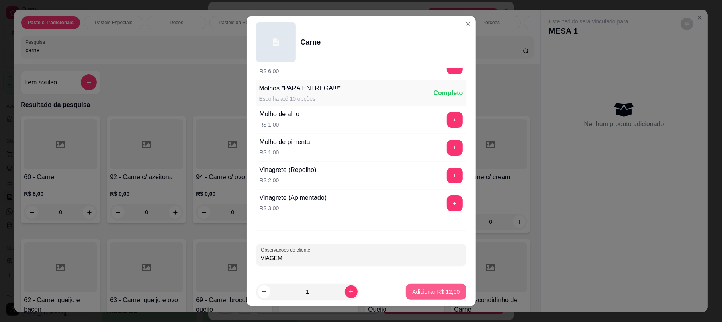
type input "VIAGEM"
click at [419, 291] on p "Adicionar R$ 12,00" at bounding box center [435, 292] width 47 height 8
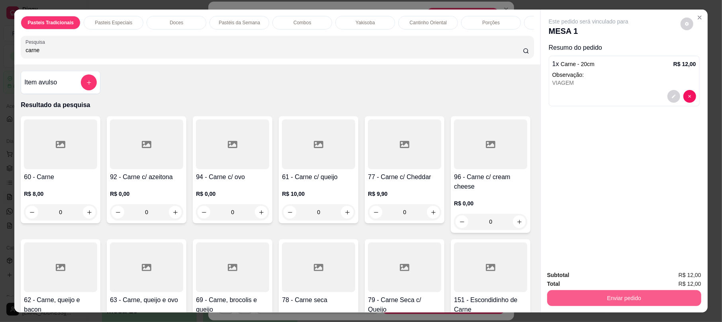
click at [602, 295] on button "Enviar pedido" at bounding box center [624, 298] width 154 height 16
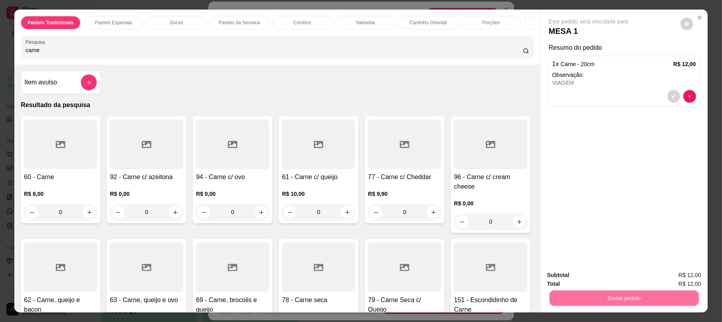
click at [594, 278] on button "Não registrar e enviar pedido" at bounding box center [597, 278] width 80 height 15
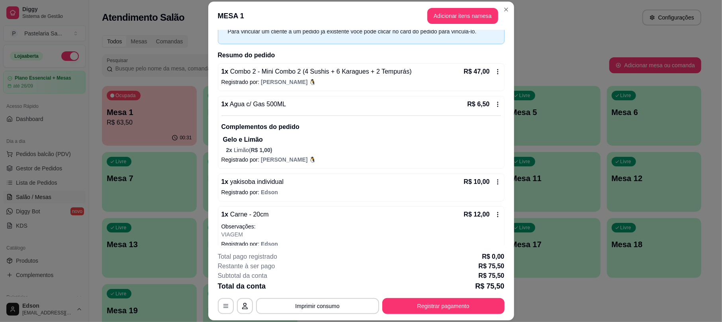
scroll to position [54, 0]
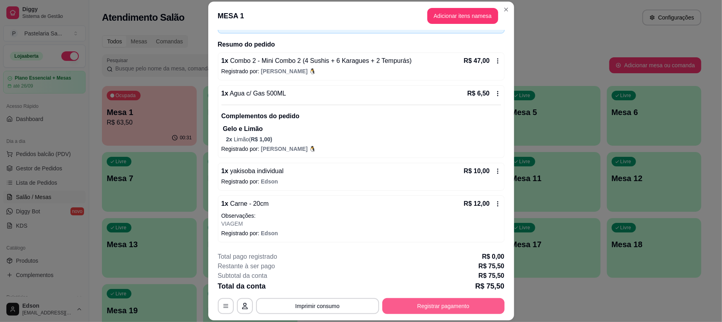
click at [479, 308] on button "Registrar pagamento" at bounding box center [443, 306] width 122 height 16
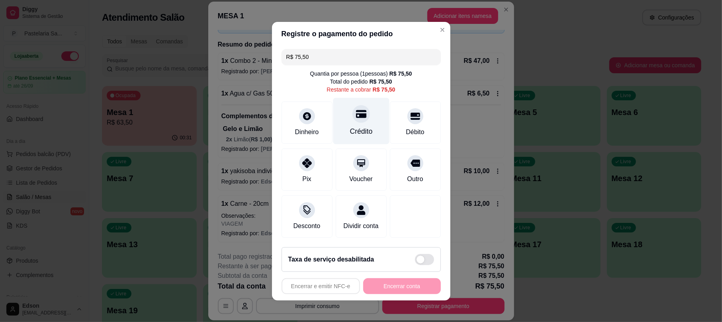
click at [358, 126] on div "Crédito" at bounding box center [361, 131] width 23 height 10
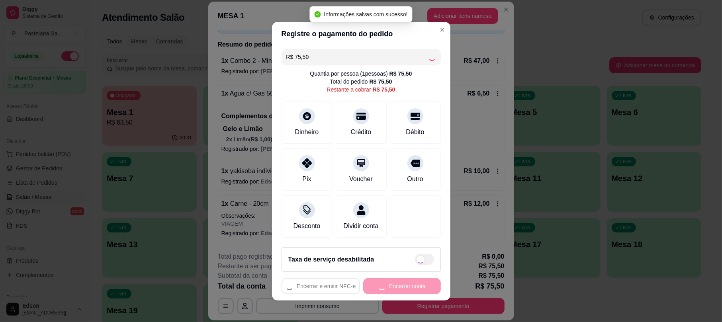
type input "R$ 0,00"
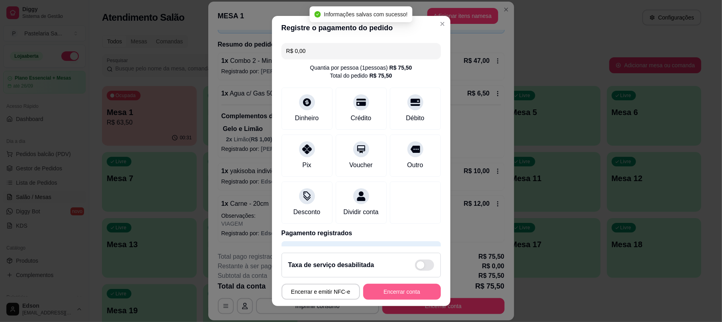
click at [385, 290] on button "Encerrar conta" at bounding box center [402, 292] width 78 height 16
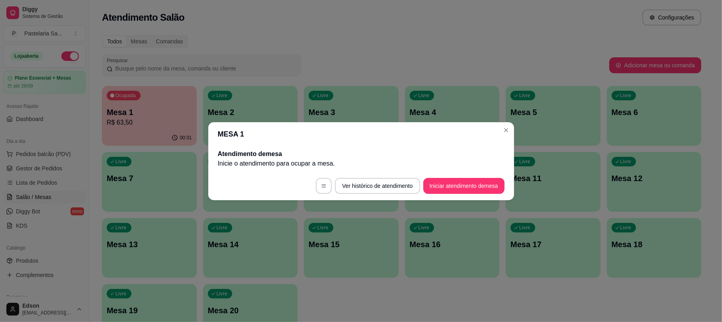
scroll to position [0, 0]
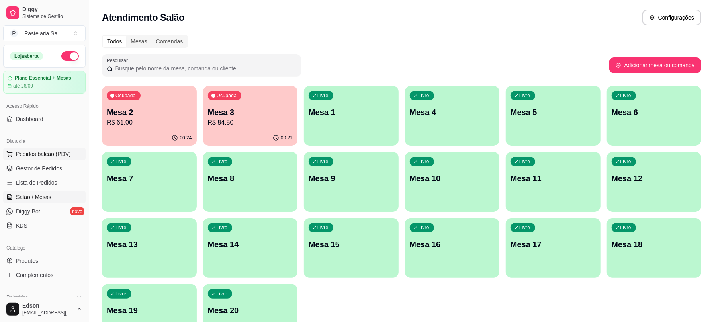
click at [53, 148] on button "Pedidos balcão (PDV)" at bounding box center [44, 154] width 82 height 13
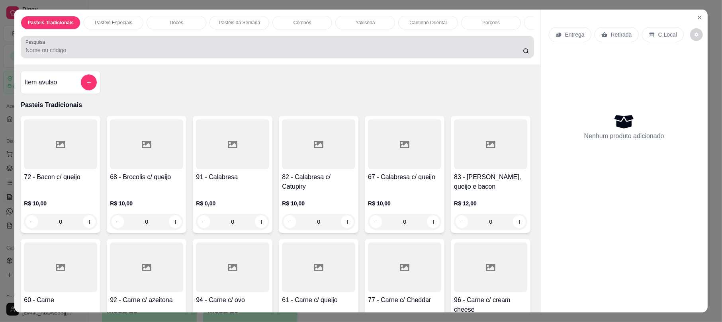
click at [47, 58] on div "Pesquisa" at bounding box center [277, 47] width 513 height 22
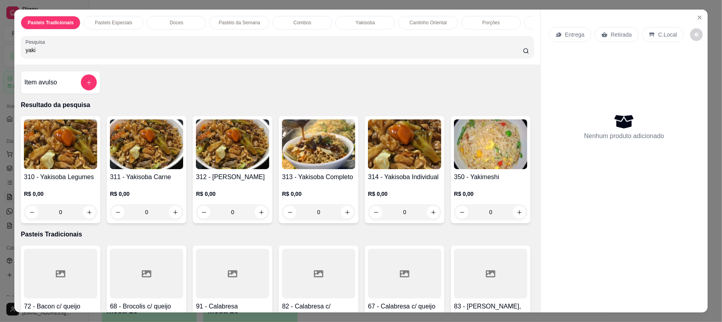
type input "yaki"
click at [327, 160] on img at bounding box center [318, 144] width 73 height 50
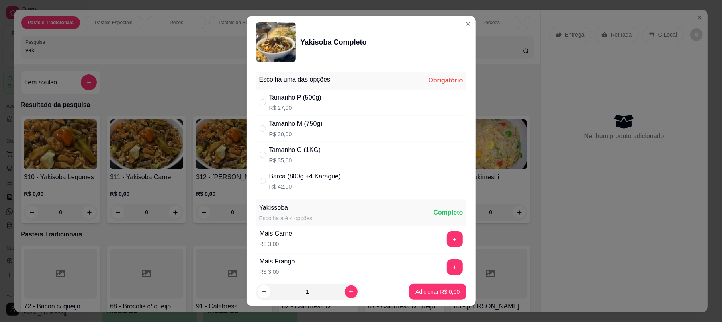
click at [285, 107] on p "R$ 27,00" at bounding box center [295, 108] width 52 height 8
radio input "true"
click at [412, 287] on button "Adicionar R$ 27,00" at bounding box center [436, 292] width 60 height 16
type input "1"
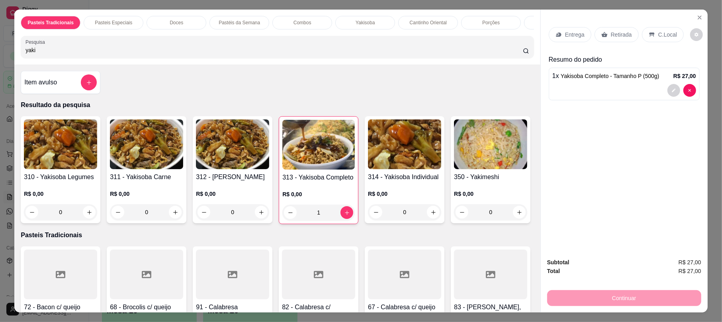
click at [618, 38] on p "Retirada" at bounding box center [621, 35] width 21 height 8
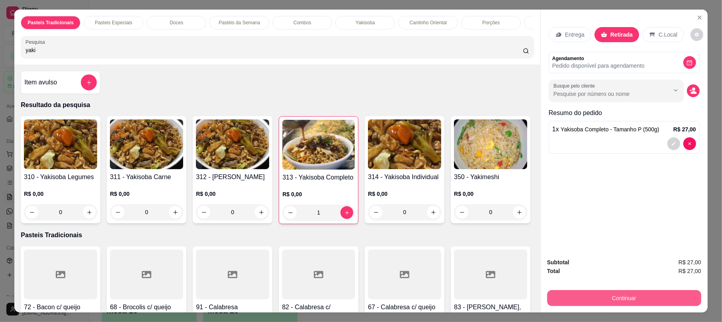
click at [588, 303] on button "Continuar" at bounding box center [624, 298] width 154 height 16
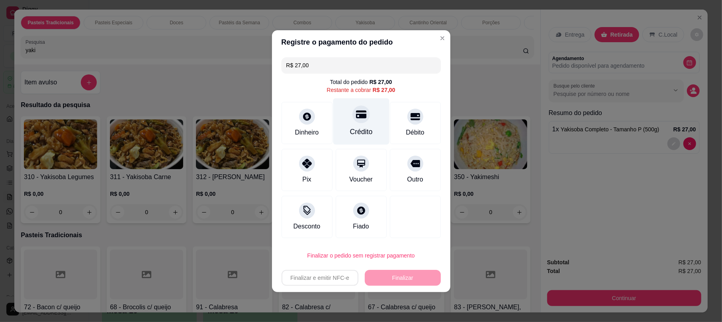
click at [358, 121] on div at bounding box center [361, 115] width 18 height 18
type input "R$ 0,00"
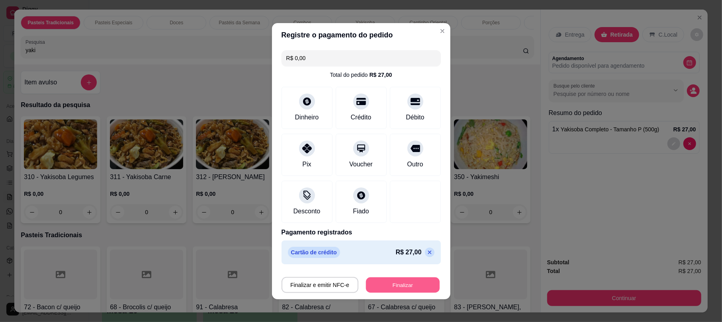
click at [397, 285] on button "Finalizar" at bounding box center [403, 285] width 74 height 16
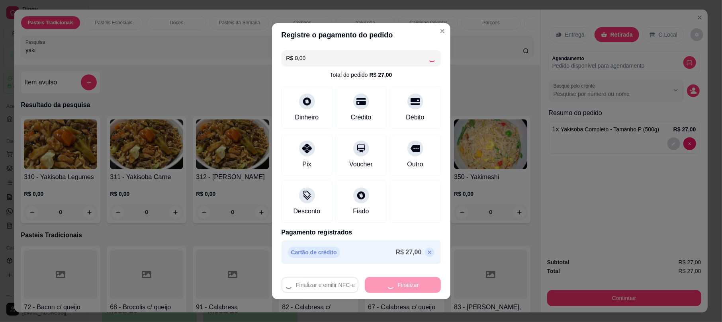
type input "0"
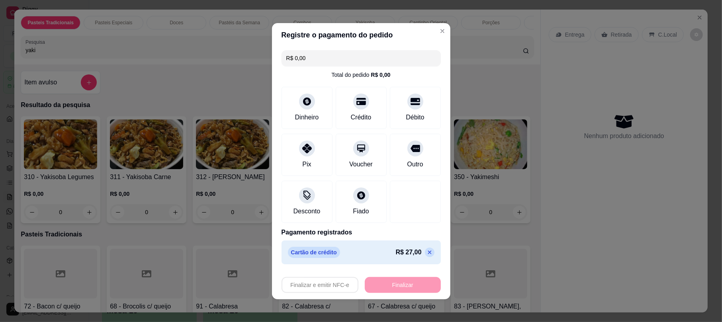
type input "-R$ 27,00"
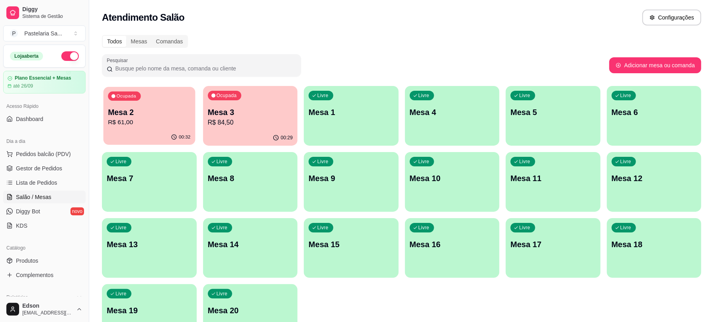
click at [131, 96] on p "Ocupada" at bounding box center [127, 96] width 20 height 6
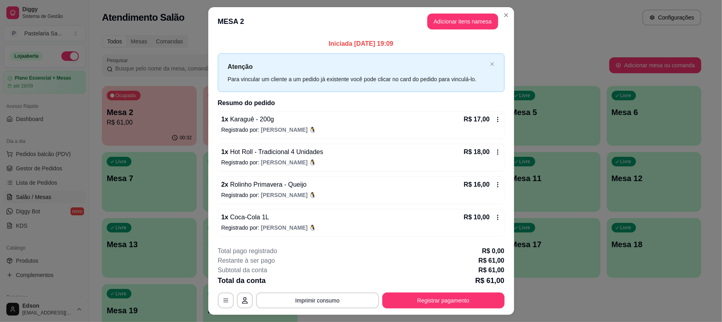
scroll to position [19, 0]
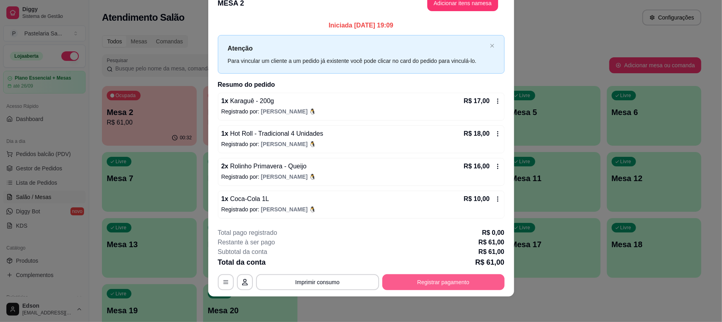
click at [467, 277] on button "Registrar pagamento" at bounding box center [443, 282] width 122 height 16
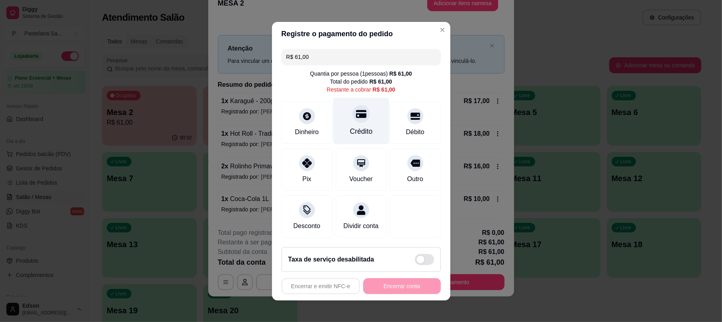
click at [352, 106] on div at bounding box center [361, 114] width 18 height 18
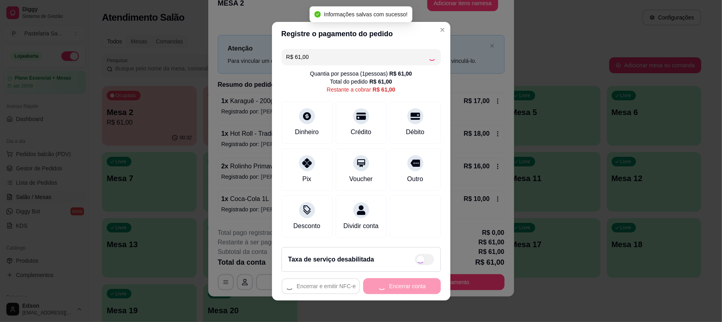
type input "R$ 0,00"
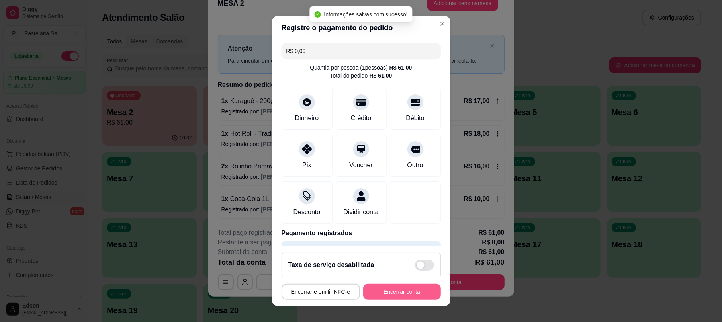
click at [400, 292] on button "Encerrar conta" at bounding box center [402, 292] width 78 height 16
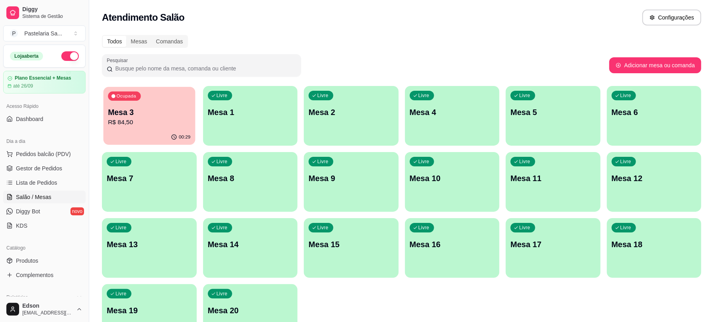
click at [183, 110] on p "Mesa 3" at bounding box center [149, 112] width 82 height 11
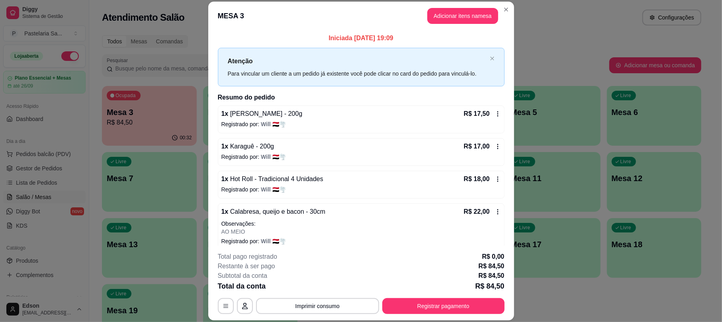
scroll to position [42, 0]
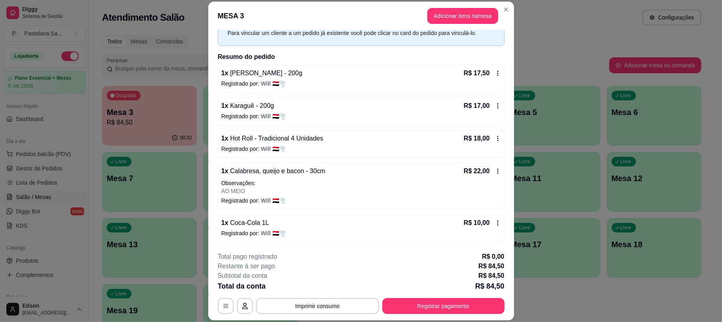
drag, startPoint x: 318, startPoint y: 221, endPoint x: 265, endPoint y: 287, distance: 84.4
click at [414, 310] on button "Registrar pagamento" at bounding box center [443, 306] width 122 height 16
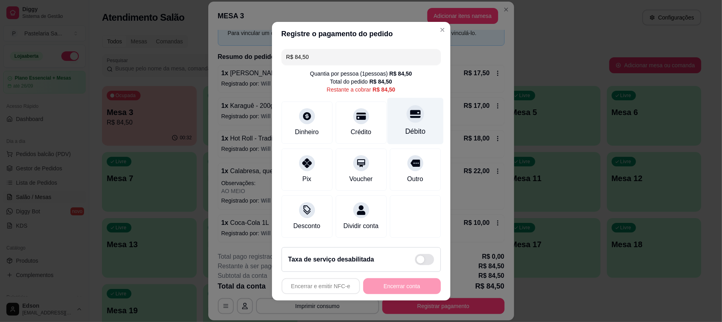
click at [406, 107] on div at bounding box center [415, 114] width 18 height 18
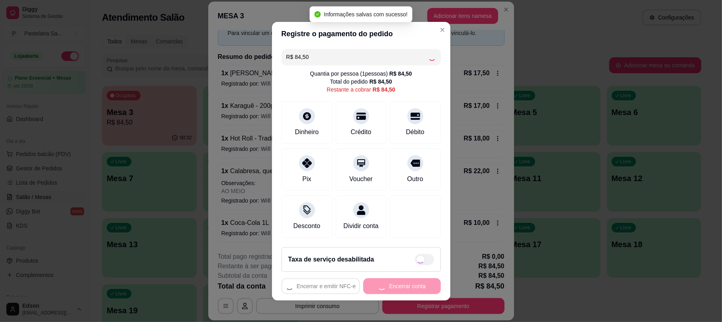
type input "R$ 0,00"
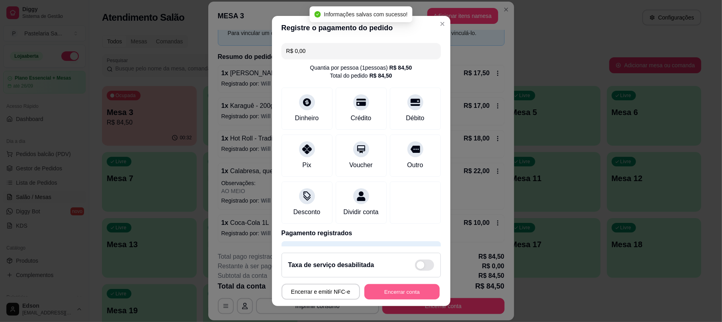
click at [393, 295] on button "Encerrar conta" at bounding box center [401, 292] width 75 height 16
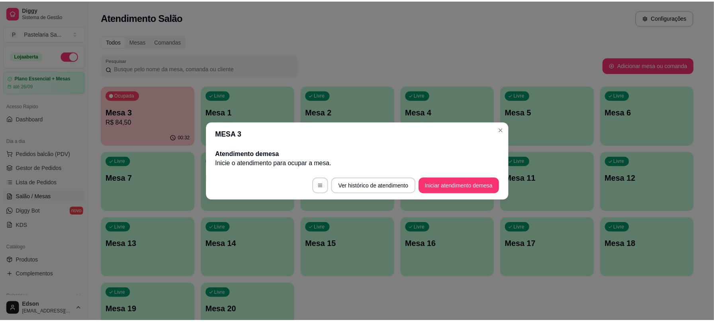
scroll to position [0, 0]
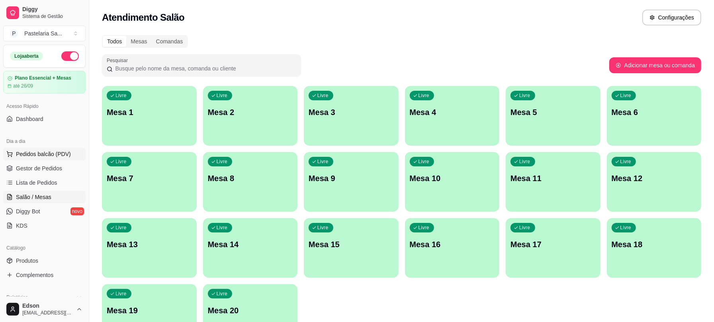
click at [52, 152] on span "Pedidos balcão (PDV)" at bounding box center [43, 154] width 55 height 8
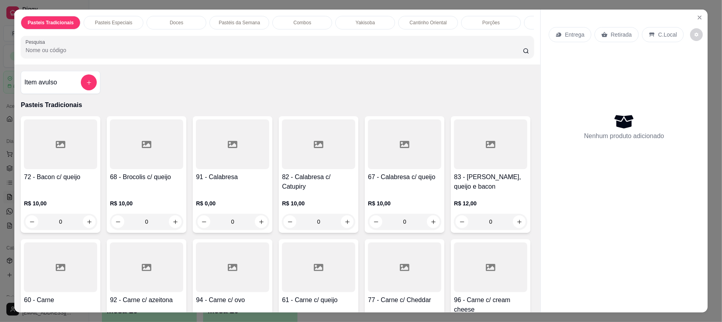
click at [322, 149] on div at bounding box center [318, 144] width 73 height 50
click at [486, 148] on icon at bounding box center [491, 144] width 10 height 7
click at [693, 17] on button "Close" at bounding box center [699, 17] width 13 height 13
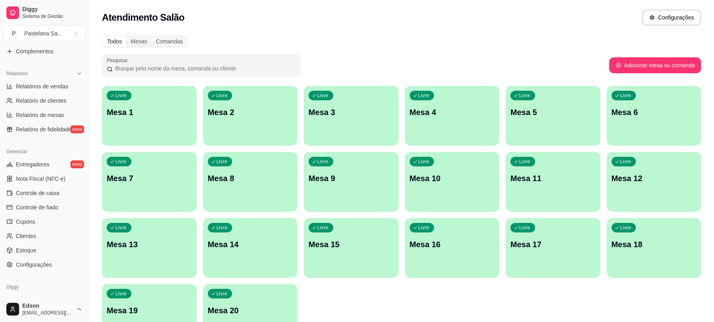
scroll to position [251, 0]
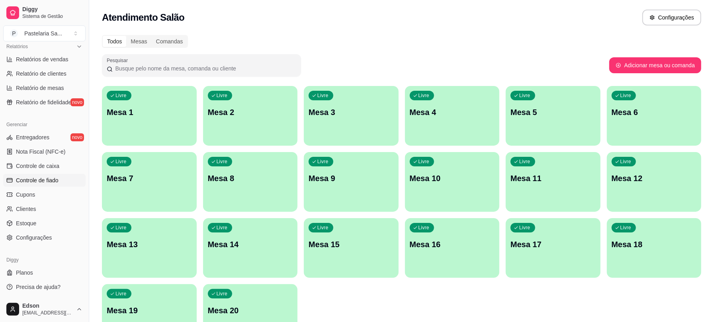
click at [36, 176] on span "Controle de fiado" at bounding box center [37, 180] width 43 height 8
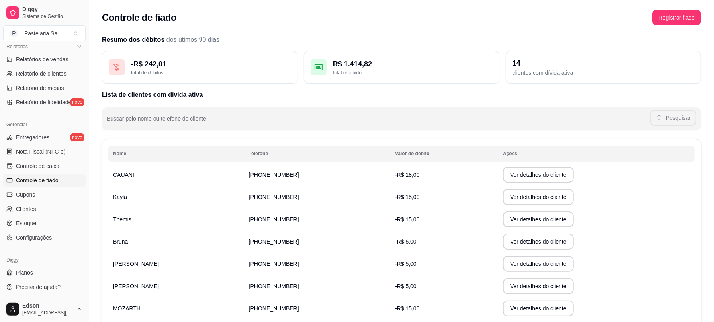
click at [180, 267] on td "[PERSON_NAME]" at bounding box center [176, 264] width 136 height 22
click at [514, 265] on button "Ver detalhes do cliente" at bounding box center [538, 264] width 71 height 16
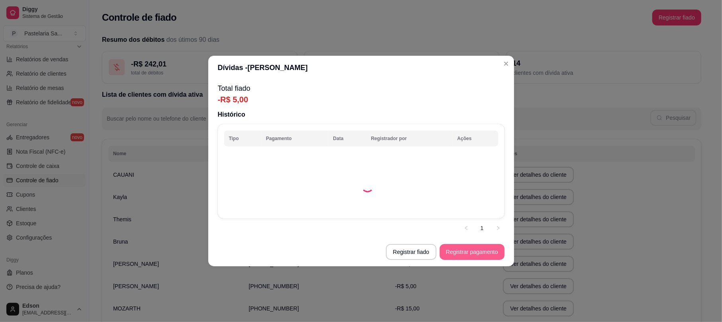
click at [465, 252] on button "Registrar pagamento" at bounding box center [472, 252] width 65 height 16
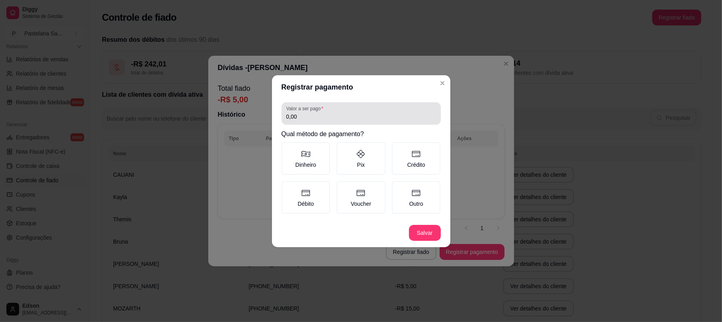
click at [377, 125] on div "Valor a ser pago 0,00" at bounding box center [360, 113] width 159 height 22
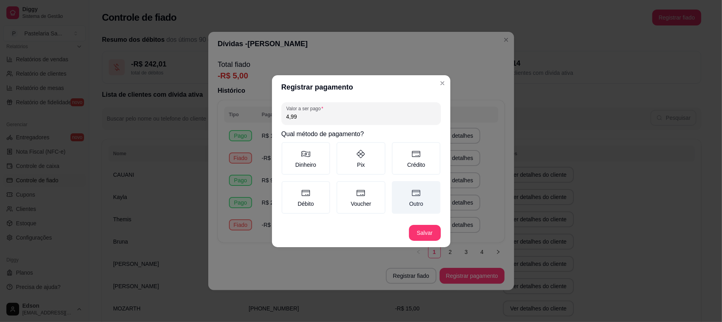
type input "4,99"
click at [408, 195] on label "Outro" at bounding box center [416, 197] width 49 height 33
click at [398, 187] on button "Outro" at bounding box center [394, 184] width 6 height 6
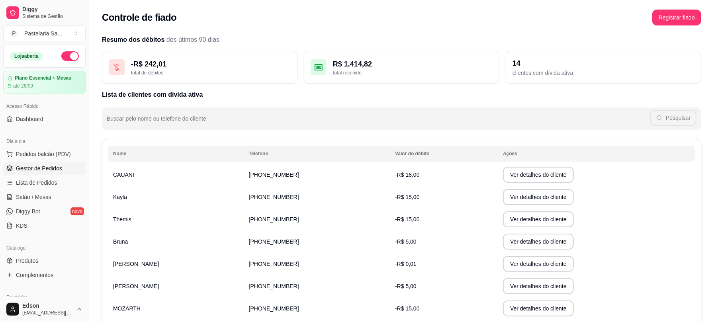
click at [42, 171] on span "Gestor de Pedidos" at bounding box center [39, 168] width 46 height 8
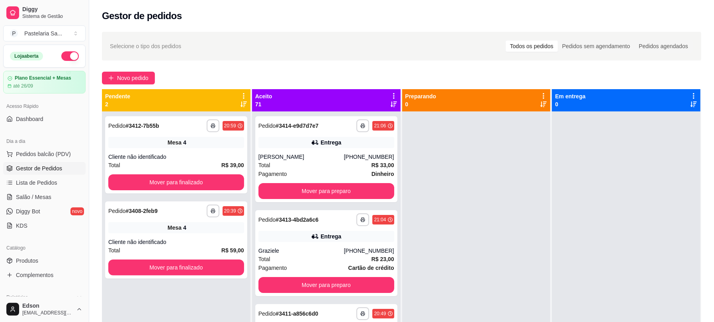
click at [51, 145] on div "Dia a dia" at bounding box center [44, 141] width 82 height 13
click at [55, 152] on span "Pedidos balcão (PDV)" at bounding box center [43, 154] width 55 height 8
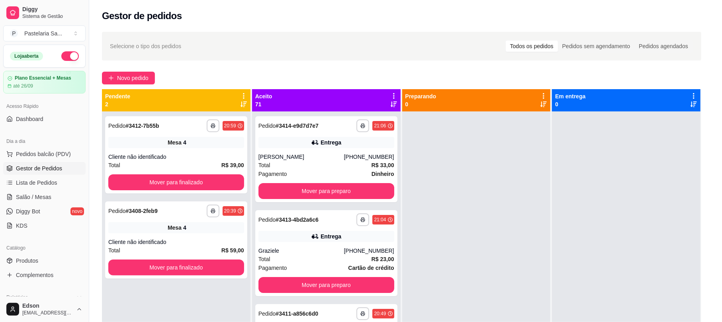
click at [611, 32] on p "Retirada" at bounding box center [621, 35] width 21 height 8
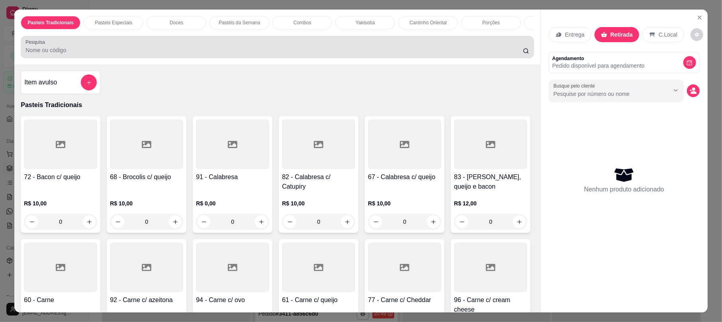
click at [247, 54] on input "Pesquisa" at bounding box center [273, 50] width 497 height 8
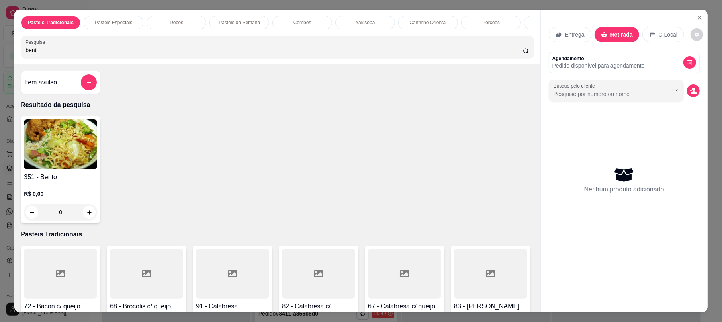
type input "bent"
click at [55, 169] on img at bounding box center [60, 144] width 73 height 50
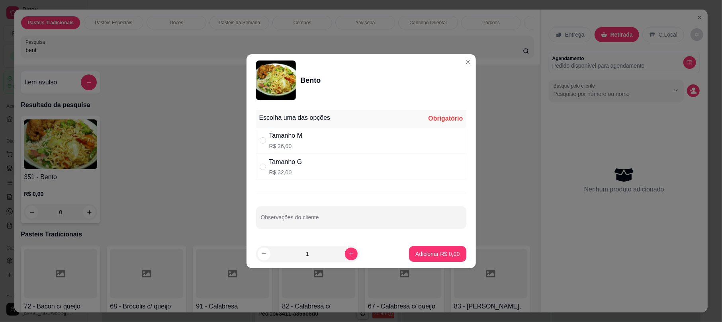
click at [312, 154] on div "Tamanho G R$ 32,00" at bounding box center [361, 167] width 210 height 26
radio input "true"
click at [314, 143] on div "Tamanho M R$ 26,00" at bounding box center [361, 140] width 210 height 26
radio input "true"
radio input "false"
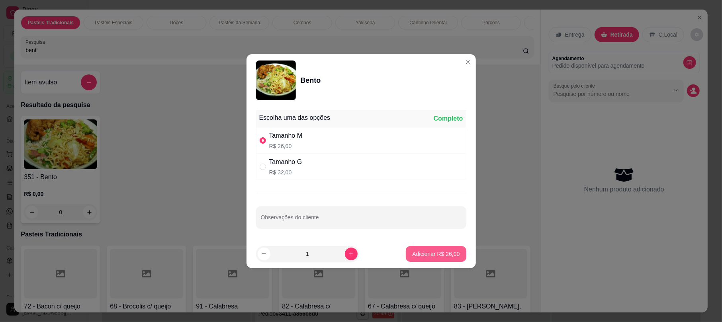
click at [426, 252] on p "Adicionar R$ 26,00" at bounding box center [435, 254] width 47 height 8
type input "1"
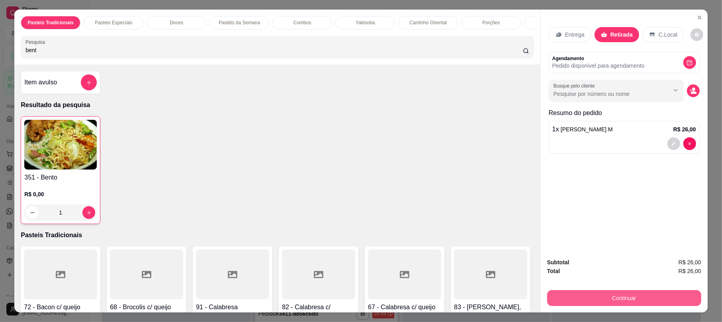
click at [606, 297] on button "Continuar" at bounding box center [624, 298] width 154 height 16
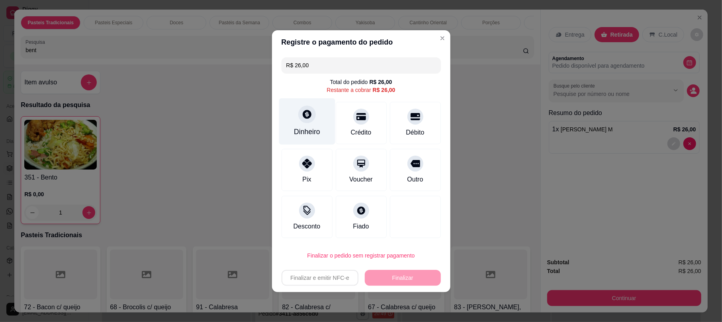
click at [317, 129] on div "Dinheiro" at bounding box center [307, 132] width 26 height 10
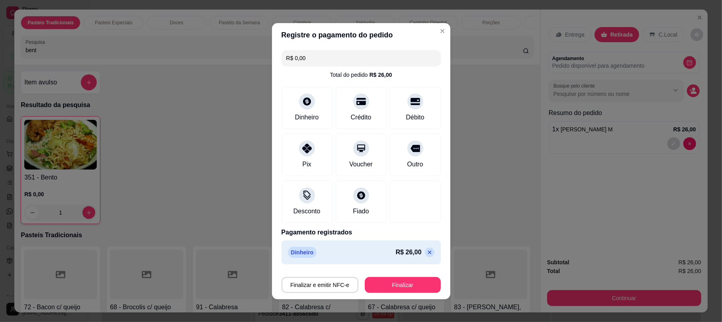
type input "R$ 0,00"
click at [396, 283] on button "Finalizar" at bounding box center [403, 285] width 76 height 16
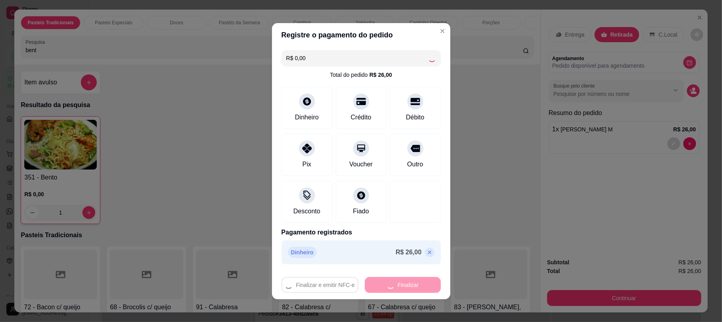
type input "0"
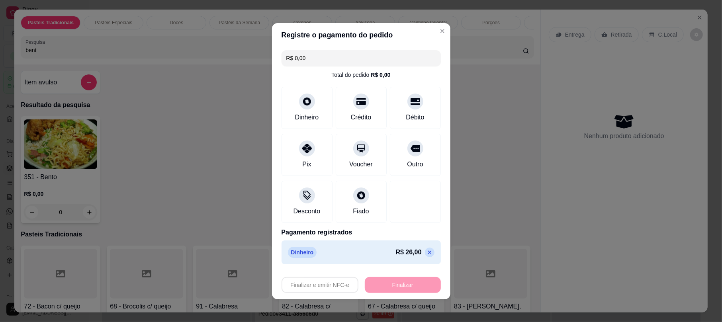
type input "-R$ 26,00"
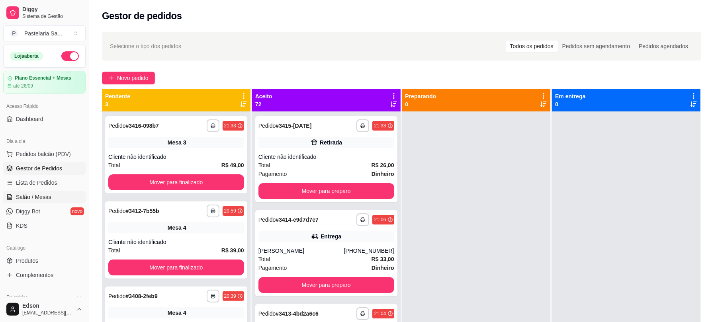
click at [41, 199] on span "Salão / Mesas" at bounding box center [33, 197] width 35 height 8
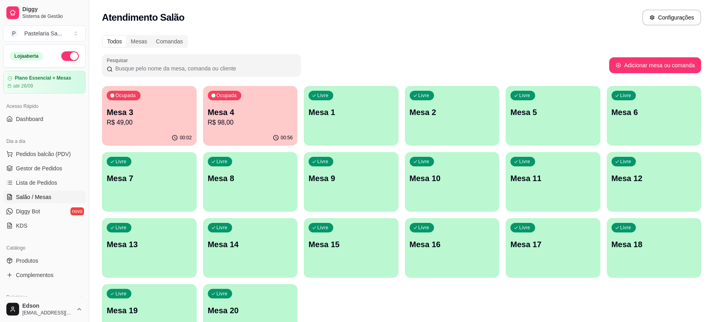
click at [236, 107] on p "Mesa 4" at bounding box center [250, 112] width 85 height 11
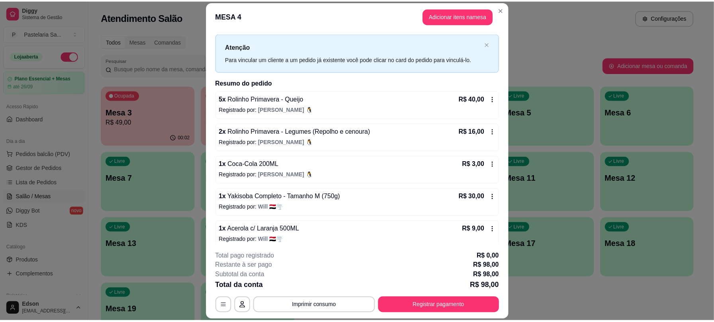
scroll to position [23, 0]
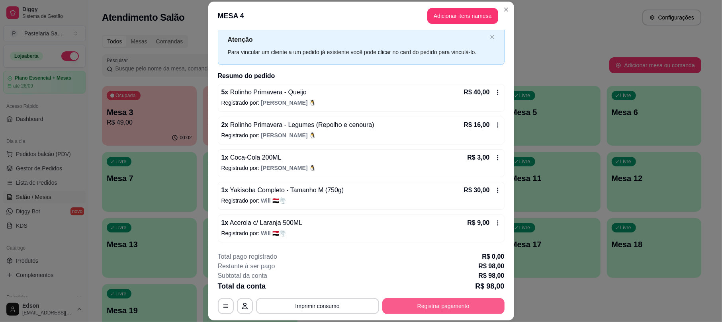
click at [421, 308] on button "Registrar pagamento" at bounding box center [443, 306] width 122 height 16
click at [455, 301] on button "Registrar pagamento" at bounding box center [443, 306] width 122 height 16
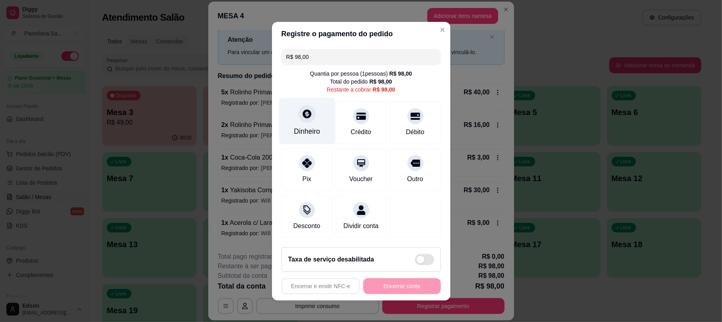
click at [306, 115] on div at bounding box center [307, 114] width 18 height 18
type input "R$ 0,00"
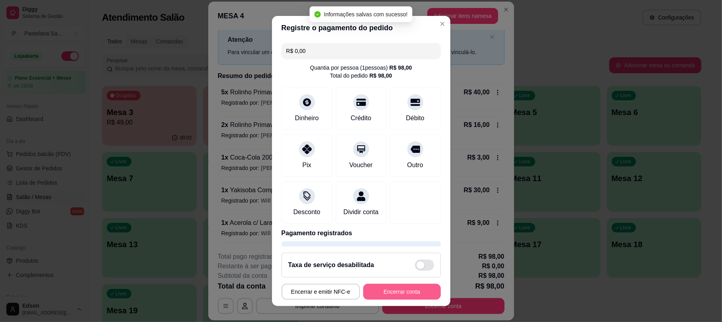
click at [387, 290] on button "Encerrar conta" at bounding box center [402, 292] width 78 height 16
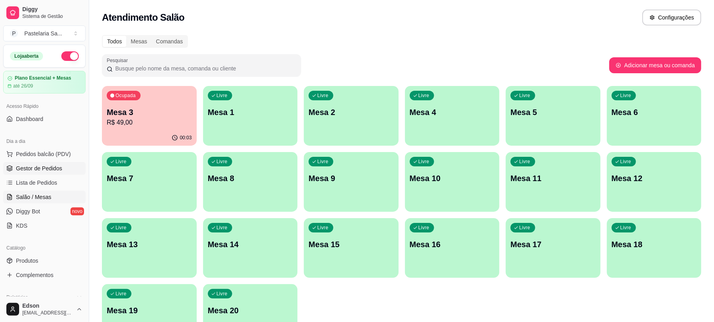
click at [37, 172] on span "Gestor de Pedidos" at bounding box center [39, 168] width 46 height 8
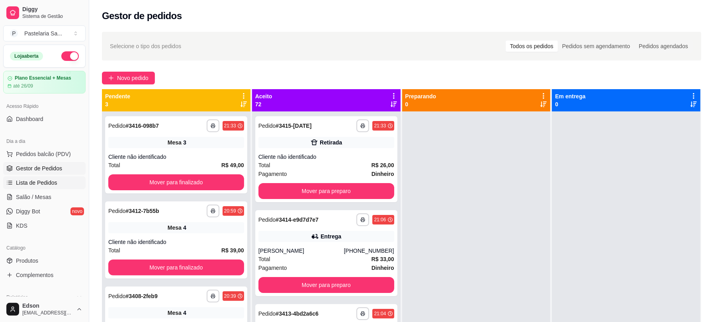
click at [51, 178] on link "Lista de Pedidos" at bounding box center [44, 182] width 82 height 13
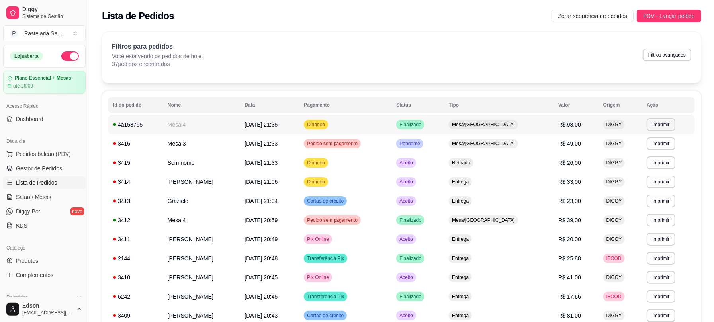
click at [391, 125] on td "Dinheiro" at bounding box center [345, 124] width 92 height 19
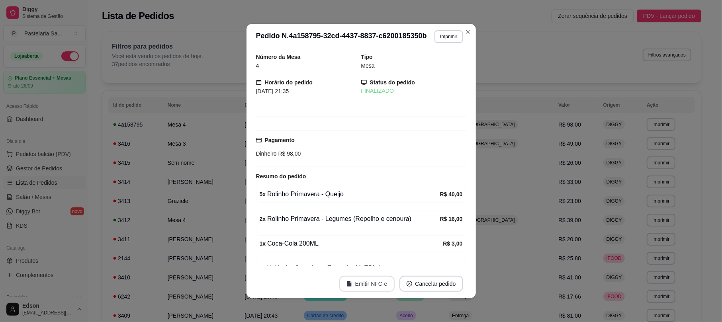
click at [360, 285] on button "Emitir NFC-e" at bounding box center [366, 284] width 55 height 16
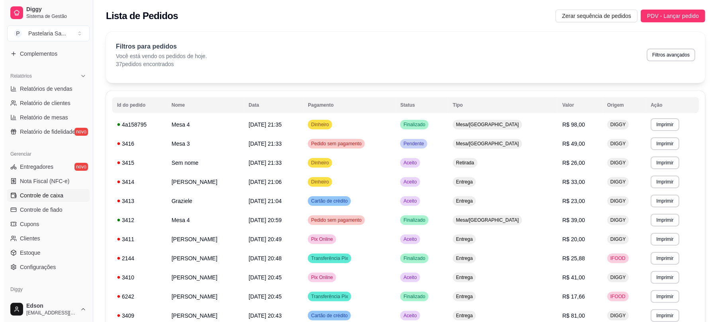
scroll to position [251, 0]
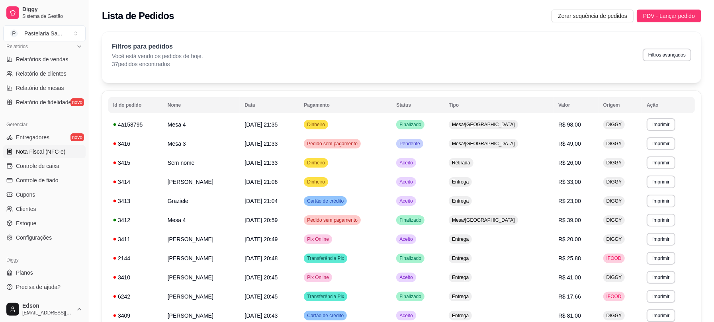
click at [49, 156] on link "Nota Fiscal (NFC-e)" at bounding box center [44, 151] width 82 height 13
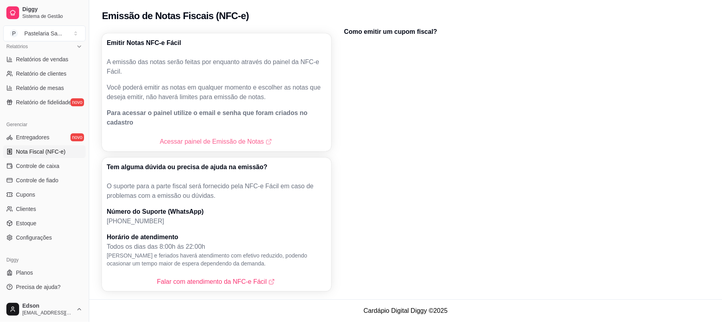
click at [225, 137] on link "Acessar painel de Emissão de Notas" at bounding box center [216, 142] width 113 height 10
click at [228, 137] on link "Acessar painel de Emissão de Notas" at bounding box center [216, 142] width 113 height 10
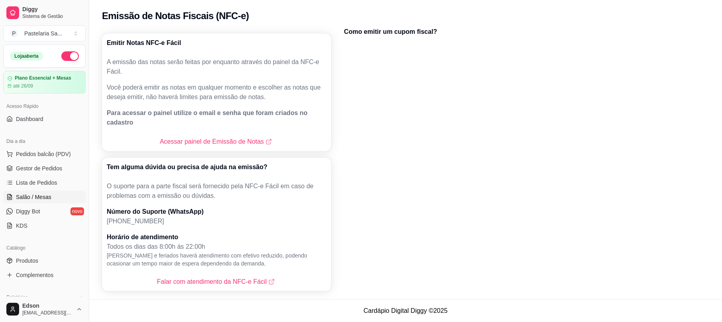
click at [47, 200] on span "Salão / Mesas" at bounding box center [33, 197] width 35 height 8
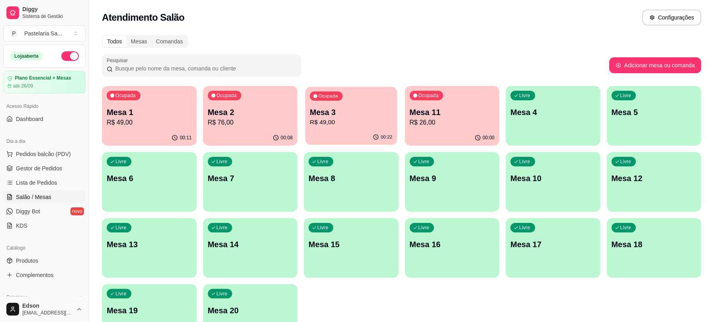
click at [328, 102] on div "Ocupada Mesa 3 R$ 49,00" at bounding box center [351, 108] width 92 height 43
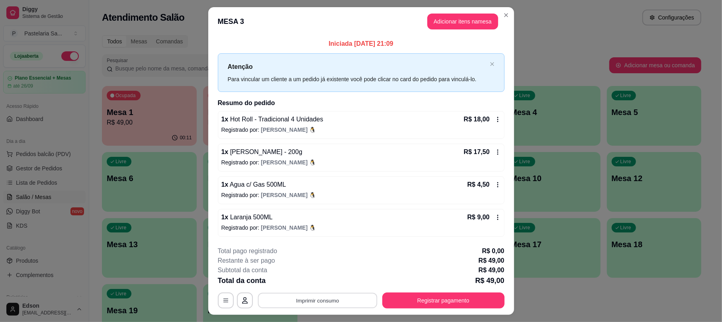
click at [356, 303] on button "Imprimir consumo" at bounding box center [317, 301] width 119 height 16
click at [327, 281] on button "Balcão" at bounding box center [316, 283] width 58 height 13
click at [419, 303] on button "Registrar pagamento" at bounding box center [443, 301] width 122 height 16
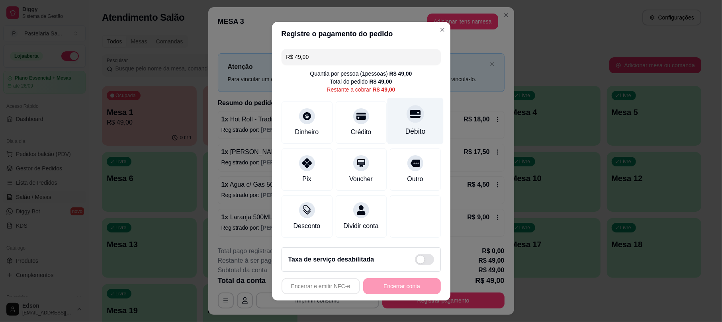
click at [405, 126] on div "Débito" at bounding box center [415, 131] width 20 height 10
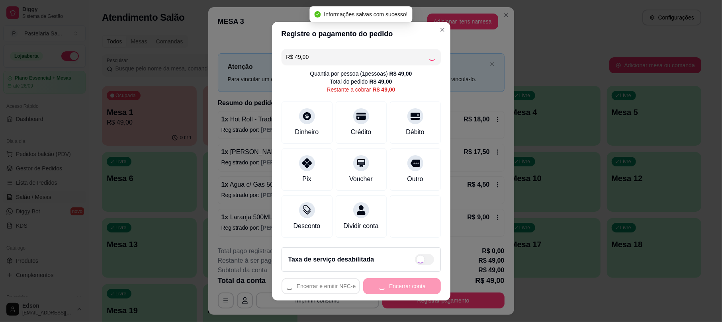
type input "R$ 0,00"
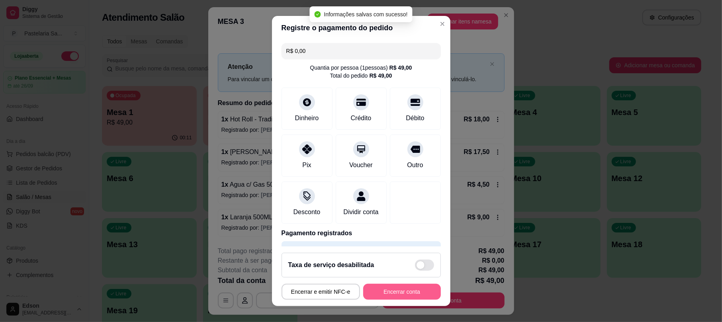
click at [392, 285] on button "Encerrar conta" at bounding box center [402, 292] width 78 height 16
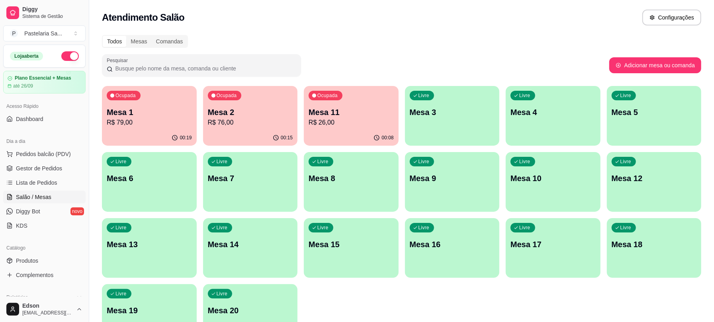
click at [358, 120] on p "R$ 26,00" at bounding box center [351, 123] width 85 height 10
click at [381, 119] on p "R$ 26,00" at bounding box center [351, 123] width 85 height 10
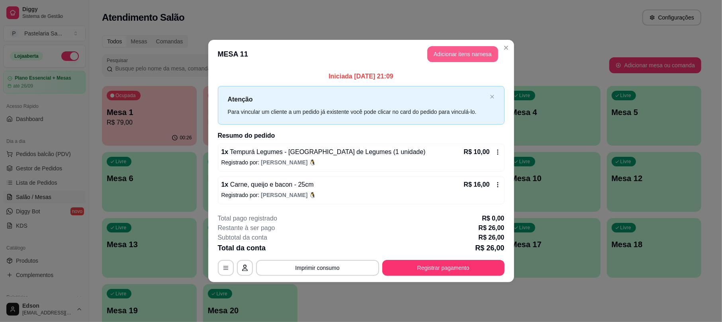
click at [443, 50] on button "Adicionar itens na mesa" at bounding box center [462, 54] width 71 height 16
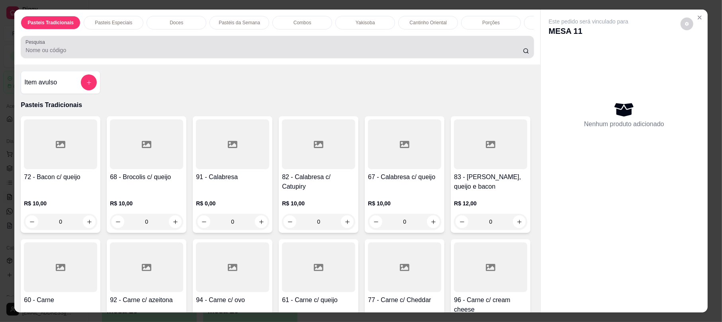
click at [185, 54] on input "Pesquisa" at bounding box center [273, 50] width 497 height 8
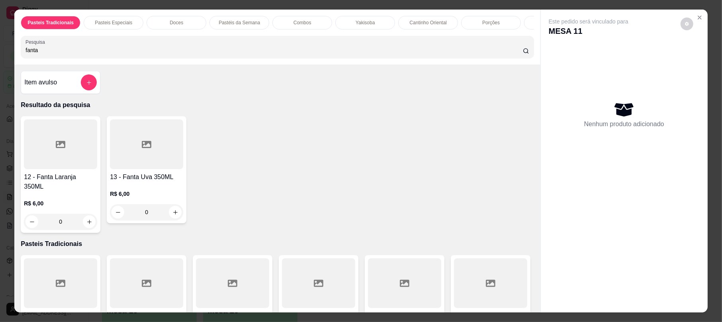
type input "fanta"
click at [80, 215] on div "0" at bounding box center [60, 222] width 73 height 16
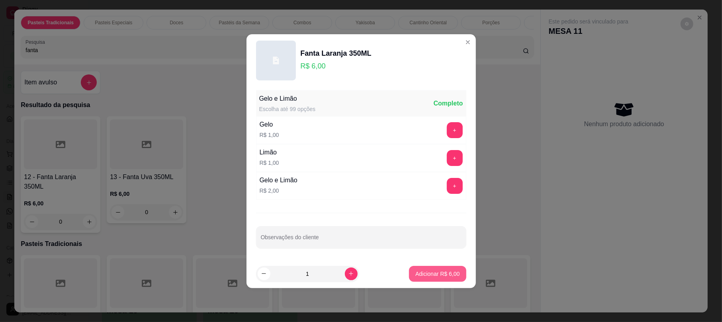
click at [432, 272] on p "Adicionar R$ 6,00" at bounding box center [437, 274] width 44 height 8
type input "1"
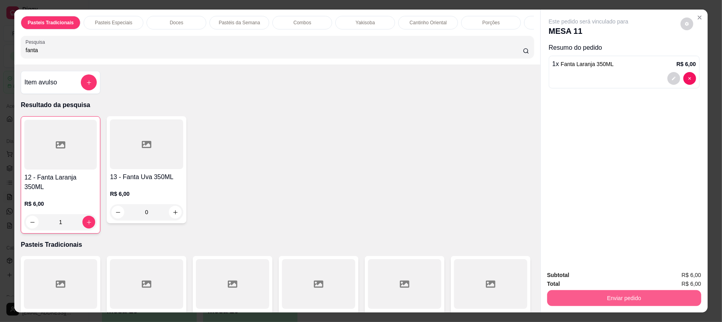
click at [587, 296] on button "Enviar pedido" at bounding box center [624, 298] width 154 height 16
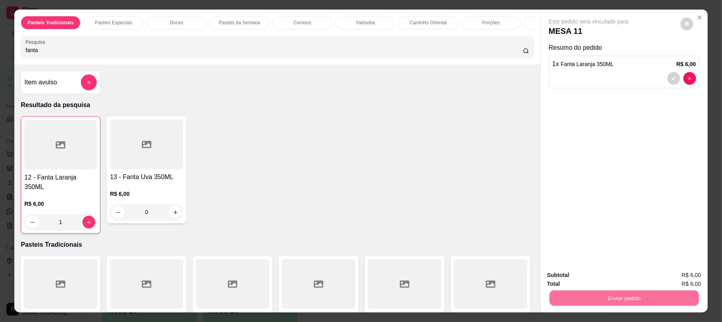
click at [588, 277] on button "Não registrar e enviar pedido" at bounding box center [597, 278] width 80 height 15
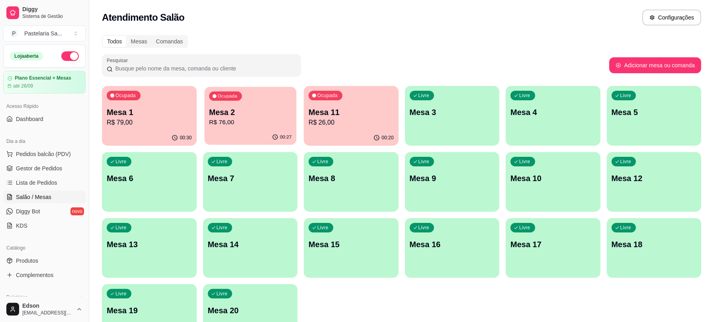
click at [244, 96] on div "Ocupada Mesa 2 R$ 76,00" at bounding box center [250, 108] width 92 height 43
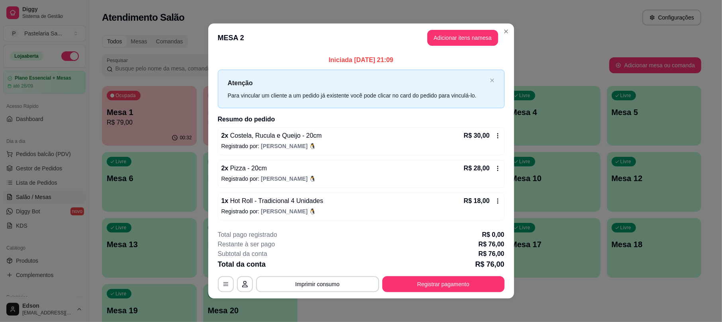
scroll to position [2, 0]
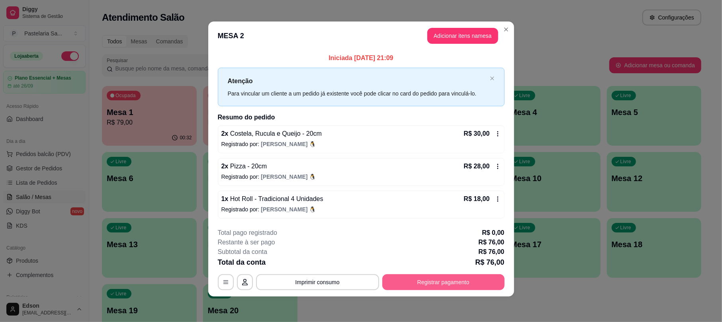
click at [470, 279] on button "Registrar pagamento" at bounding box center [443, 282] width 122 height 16
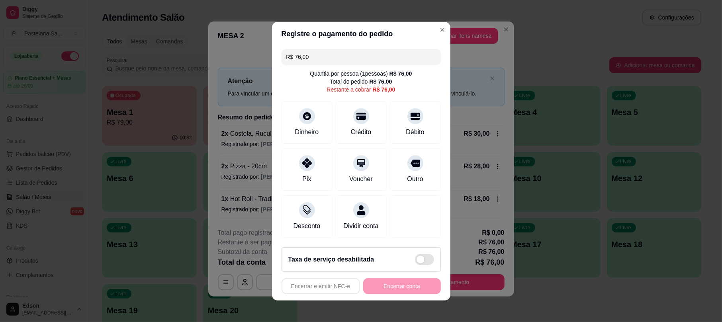
click at [330, 49] on input "R$ 76,00" at bounding box center [361, 57] width 150 height 16
click at [302, 160] on icon at bounding box center [306, 161] width 10 height 10
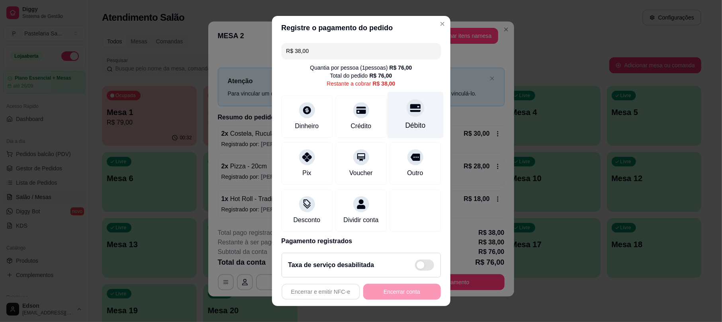
click at [407, 118] on div "Débito" at bounding box center [415, 115] width 56 height 47
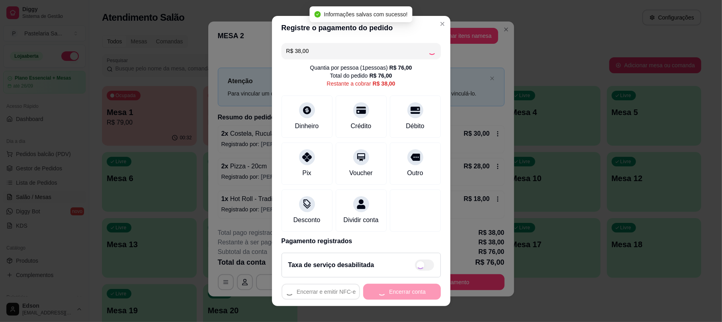
type input "R$ 0,00"
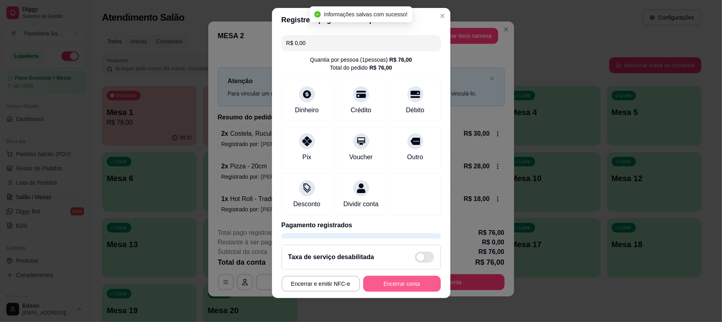
scroll to position [10, 0]
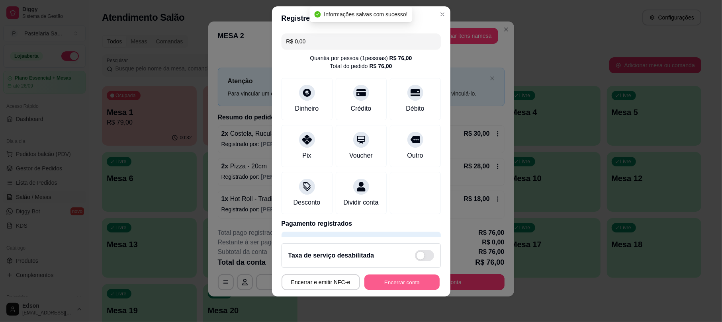
click at [399, 285] on button "Encerrar conta" at bounding box center [401, 282] width 75 height 16
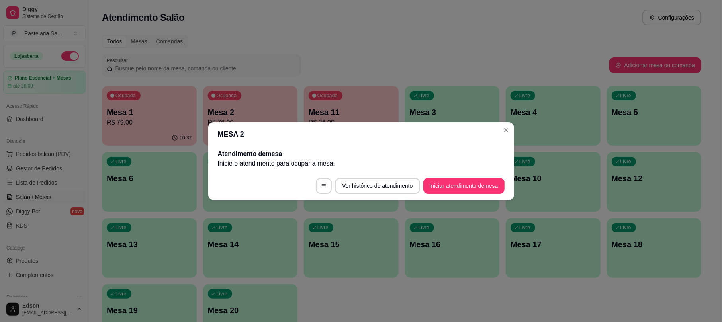
scroll to position [0, 0]
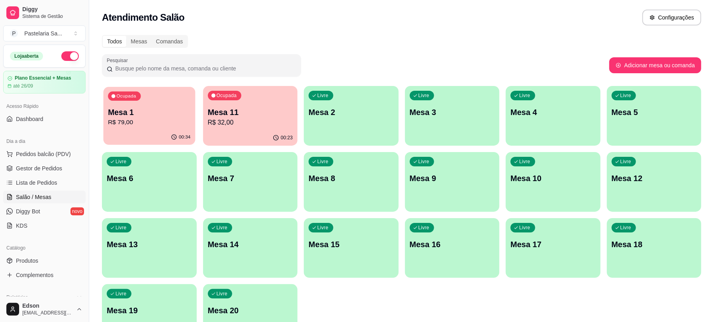
click at [135, 122] on p "R$ 79,00" at bounding box center [149, 122] width 82 height 9
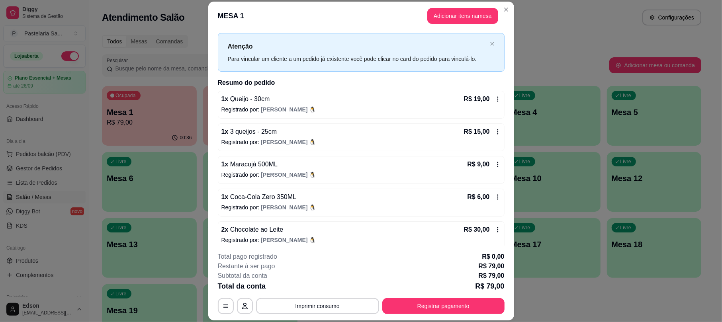
scroll to position [23, 0]
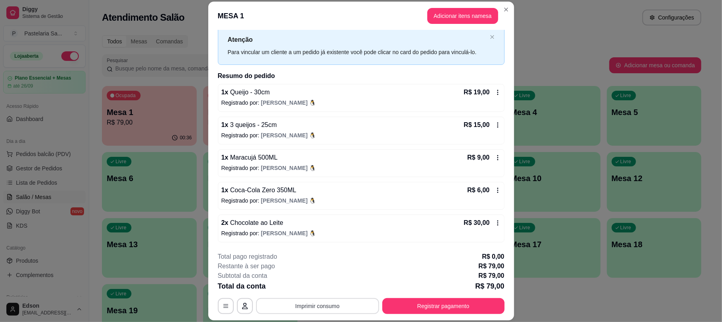
click at [323, 299] on button "Imprimir consumo" at bounding box center [317, 306] width 123 height 16
click at [323, 285] on button "Balcão" at bounding box center [316, 287] width 58 height 13
click at [448, 305] on button "Registrar pagamento" at bounding box center [443, 306] width 122 height 16
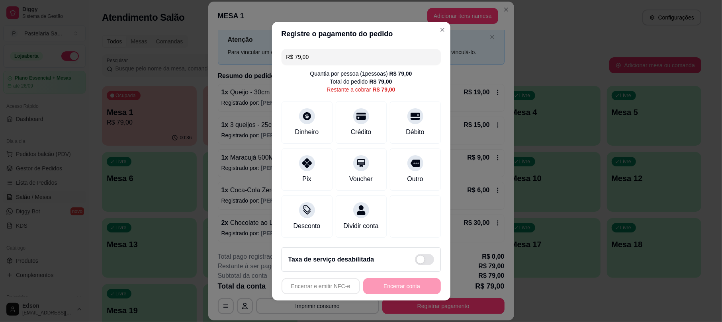
drag, startPoint x: 397, startPoint y: 116, endPoint x: 422, endPoint y: 294, distance: 179.4
click at [397, 121] on div "Débito" at bounding box center [415, 123] width 51 height 42
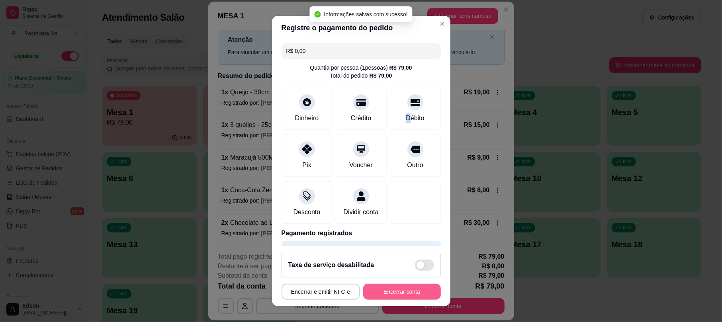
type input "R$ 0,00"
click at [387, 287] on button "Encerrar conta" at bounding box center [402, 292] width 78 height 16
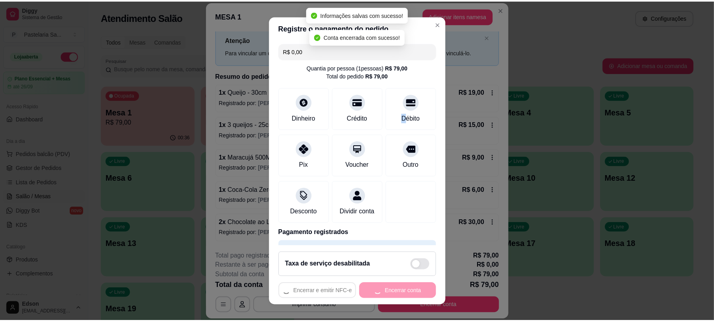
scroll to position [0, 0]
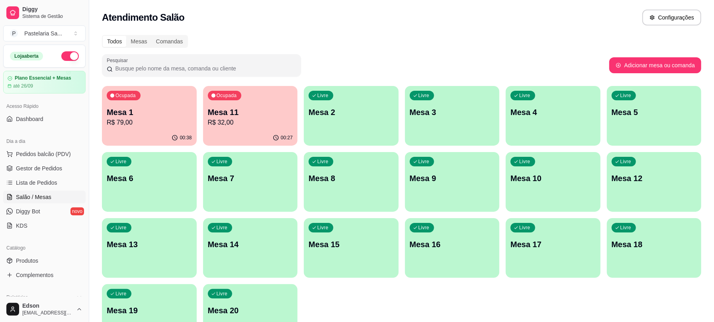
click at [668, 178] on p "Mesa 12" at bounding box center [654, 178] width 85 height 11
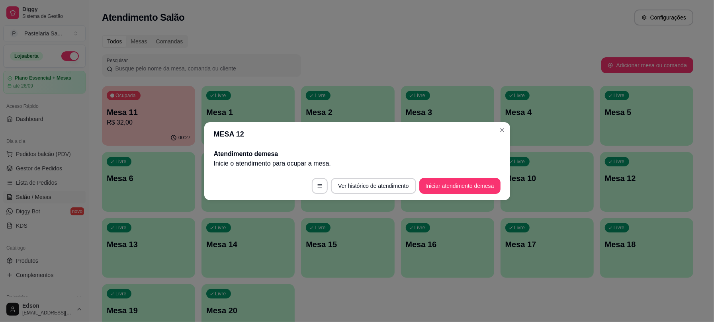
click at [123, 110] on p "Mesa 11" at bounding box center [149, 112] width 84 height 11
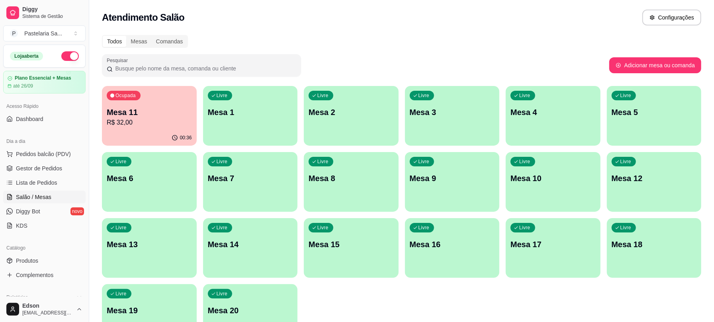
click at [58, 63] on div "Loja aberta" at bounding box center [45, 56] width 82 height 22
click at [63, 55] on button "button" at bounding box center [70, 56] width 18 height 10
click at [170, 144] on div "00:36" at bounding box center [149, 138] width 95 height 16
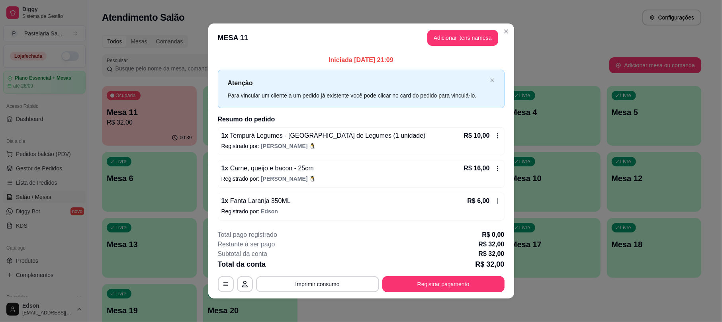
click at [412, 281] on button "Registrar pagamento" at bounding box center [443, 284] width 122 height 16
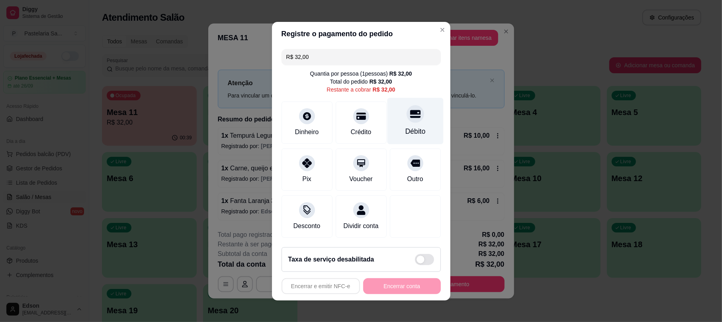
click at [413, 113] on div "Débito" at bounding box center [415, 121] width 56 height 47
type input "R$ 0,00"
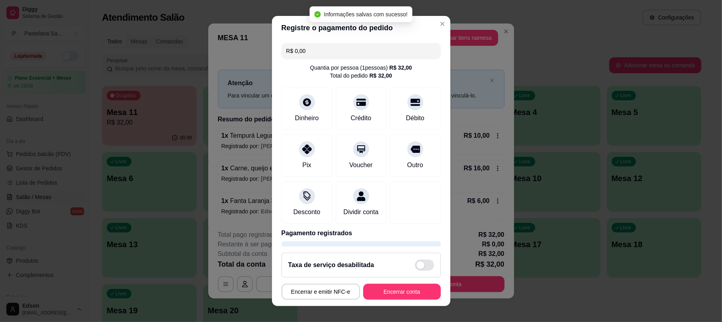
click at [381, 281] on footer "Taxa de serviço desabilitada Encerrar e emitir NFC-e Encerrar conta" at bounding box center [361, 276] width 178 height 60
click at [383, 288] on button "Encerrar conta" at bounding box center [402, 292] width 78 height 16
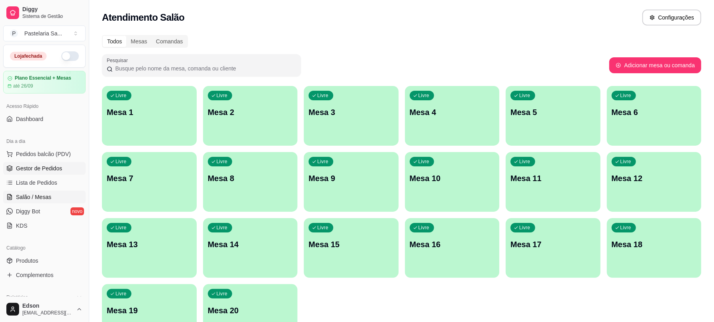
click at [50, 174] on link "Gestor de Pedidos" at bounding box center [44, 168] width 82 height 13
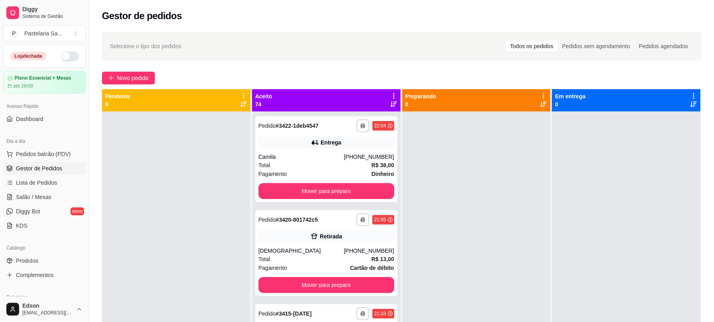
click at [311, 110] on div "Aceito 74" at bounding box center [326, 100] width 148 height 22
click at [391, 93] on icon at bounding box center [393, 95] width 7 height 7
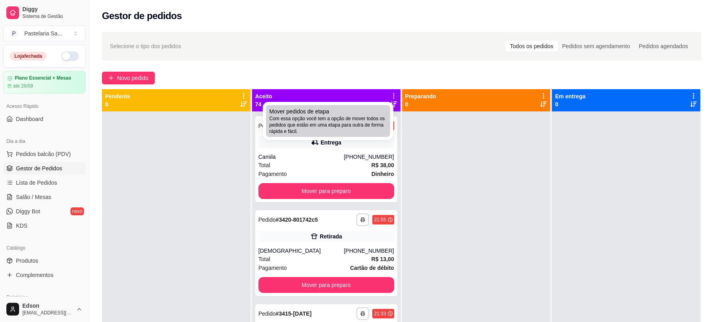
click at [299, 104] on div "Mover pedidos de etapa Com essa opção você tem a opção de mover todos os pedido…" at bounding box center [327, 121] width 127 height 35
click at [308, 120] on span "Com essa opção você tem a opção de mover todos os pedidos que estão em uma etap…" at bounding box center [328, 124] width 118 height 19
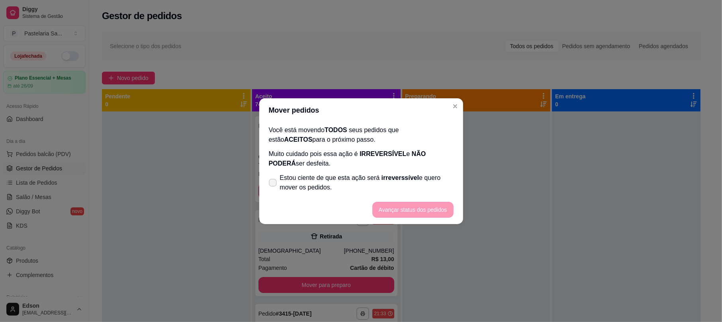
click at [298, 180] on span "Estou ciente de que esta ação será irreverssível e quero mover os pedidos." at bounding box center [367, 182] width 174 height 19
click at [274, 184] on input "Estou ciente de que esta ação será irreverssível e quero mover os pedidos." at bounding box center [270, 186] width 5 height 5
checkbox input "true"
click at [416, 207] on button "Avançar status dos pedidos" at bounding box center [412, 210] width 81 height 16
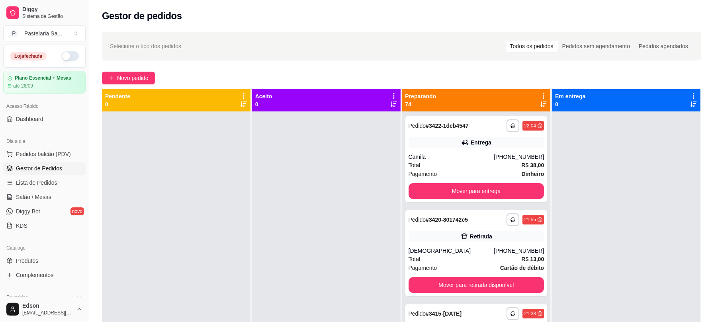
click at [542, 96] on div "Preparando 74" at bounding box center [476, 100] width 148 height 22
click at [540, 93] on icon at bounding box center [543, 95] width 7 height 7
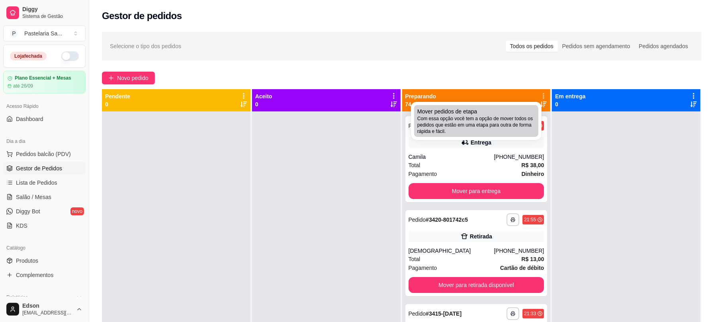
click at [480, 123] on span "Com essa opção você tem a opção de mover todos os pedidos que estão em uma etap…" at bounding box center [476, 124] width 118 height 19
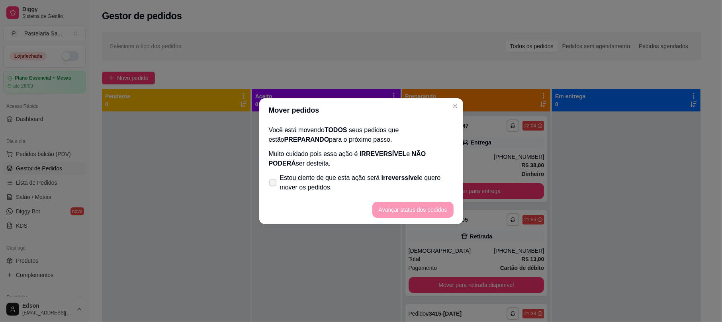
click at [334, 171] on label "Estou ciente de que esta ação será irreverssível e quero mover os pedidos." at bounding box center [361, 182] width 191 height 25
click at [274, 184] on input "Estou ciente de que esta ação será irreverssível e quero mover os pedidos." at bounding box center [270, 186] width 5 height 5
checkbox input "true"
click at [386, 209] on button "Avançar status dos pedidos" at bounding box center [412, 210] width 79 height 16
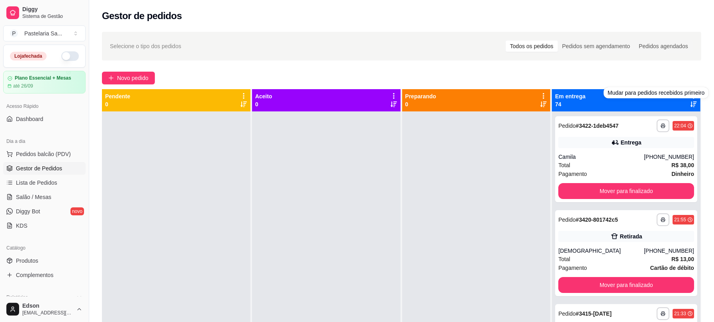
click at [677, 93] on div "Mudar para pedidos recebidos primeiro" at bounding box center [656, 92] width 105 height 11
click at [642, 107] on div "Em entrega 74" at bounding box center [626, 100] width 142 height 16
click at [690, 93] on icon at bounding box center [693, 95] width 7 height 7
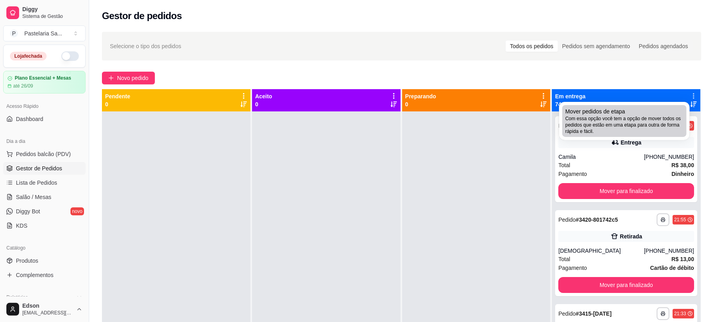
click at [598, 112] on span "Mover pedidos de etapa" at bounding box center [595, 111] width 60 height 8
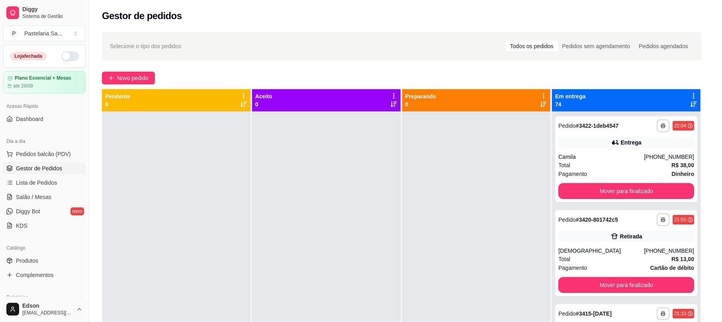
click at [366, 184] on span "Estou ciente de que esta ação será irreverssível e quero mover os pedidos." at bounding box center [366, 182] width 174 height 19
click at [273, 184] on input "Estou ciente de que esta ação será irreverssível e quero mover os pedidos." at bounding box center [270, 186] width 5 height 5
checkbox input "true"
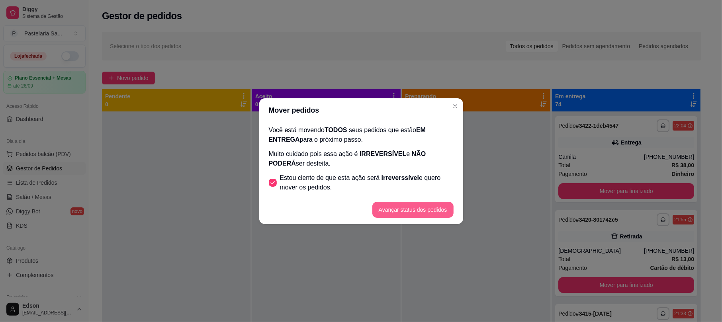
click at [407, 205] on button "Avançar status dos pedidos" at bounding box center [412, 210] width 81 height 16
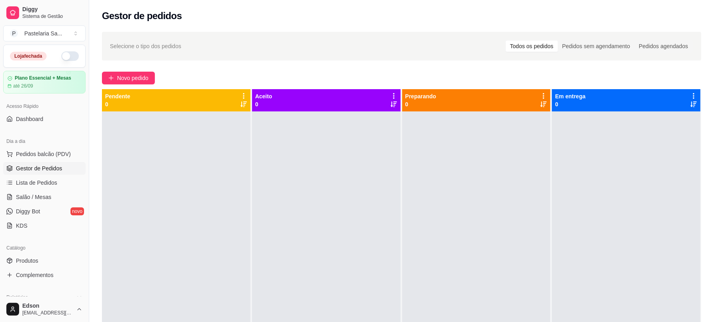
click at [499, 150] on div at bounding box center [476, 272] width 148 height 322
